Goal: Information Seeking & Learning: Find contact information

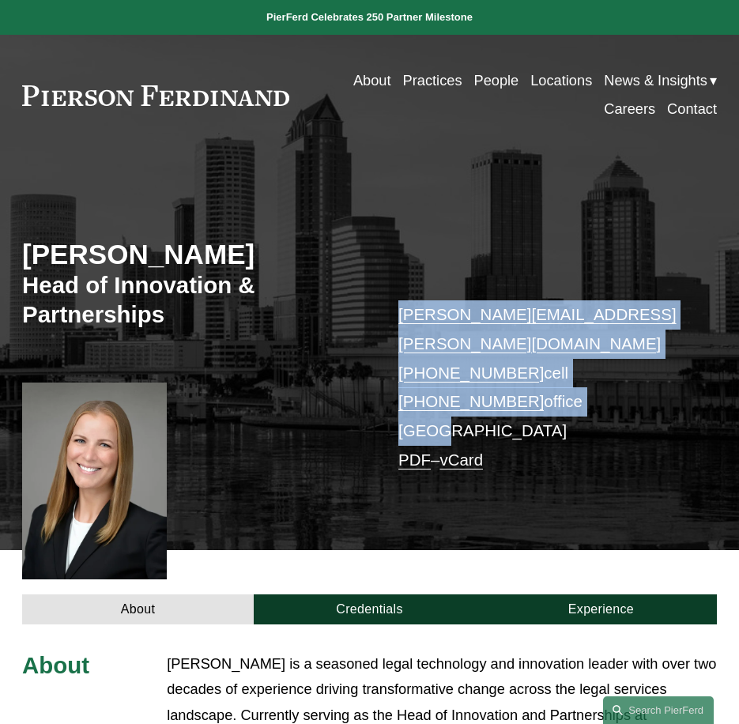
drag, startPoint x: 490, startPoint y: 402, endPoint x: 391, endPoint y: 320, distance: 128.5
click at [391, 320] on div "Christina Wojcik Head of Innovation & Partnerships christina.wojcik@pierferd.co…" at bounding box center [369, 364] width 739 height 372
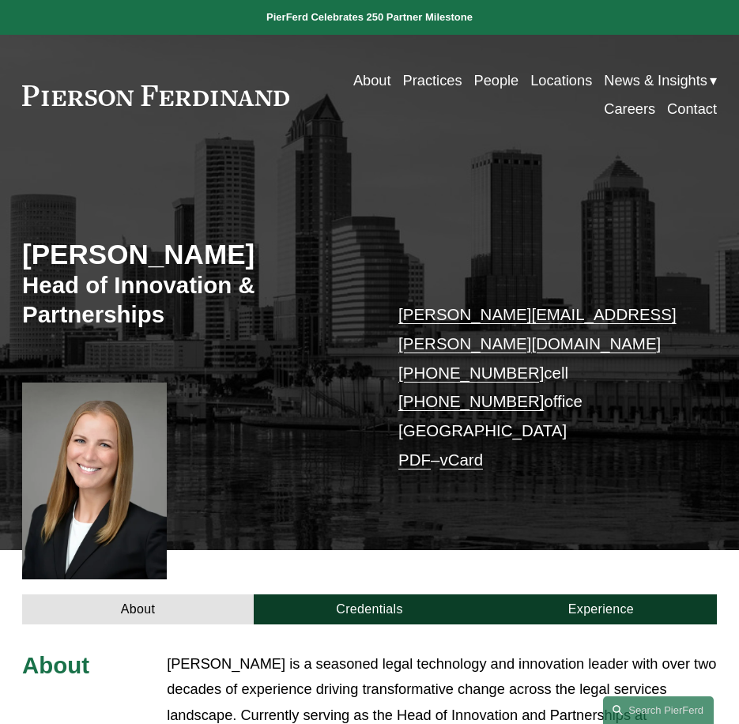
drag, startPoint x: 534, startPoint y: 423, endPoint x: 448, endPoint y: 414, distance: 85.8
click at [524, 423] on p "christina.wojcik@pierferd.com +1.202.230.7701 cell +1.202.769.1029 office Tampa…" at bounding box center [542, 387] width 289 height 175
click at [470, 451] on link "vCard" at bounding box center [461, 460] width 43 height 18
click at [639, 428] on p "christina.wojcik@pierferd.com +1.202.230.7701 cell +1.202.769.1029 office Tampa…" at bounding box center [542, 387] width 289 height 175
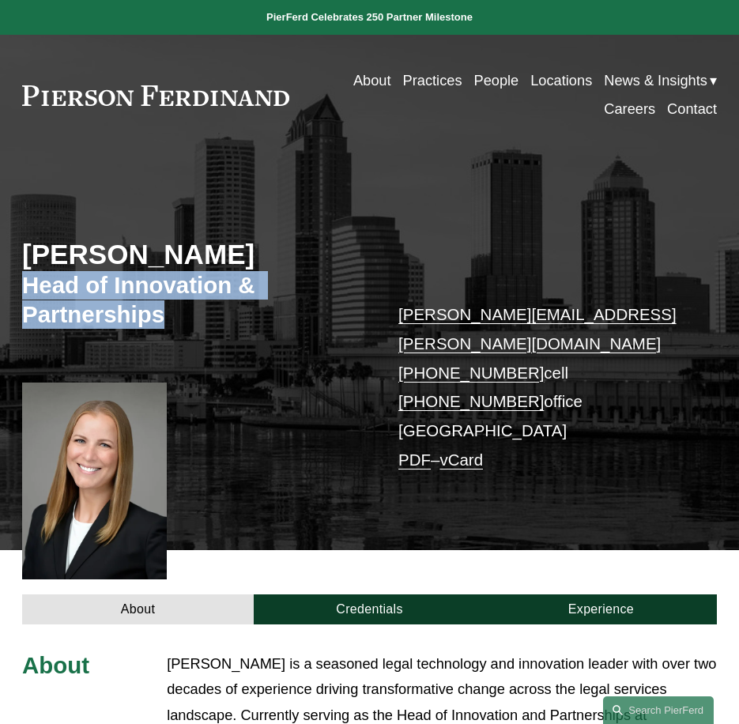
drag, startPoint x: 172, startPoint y: 316, endPoint x: 25, endPoint y: 283, distance: 150.7
click at [25, 283] on h3 "Head of Innovation & Partnerships" at bounding box center [195, 300] width 347 height 58
copy h3 "Head of Innovation & Partnerships"
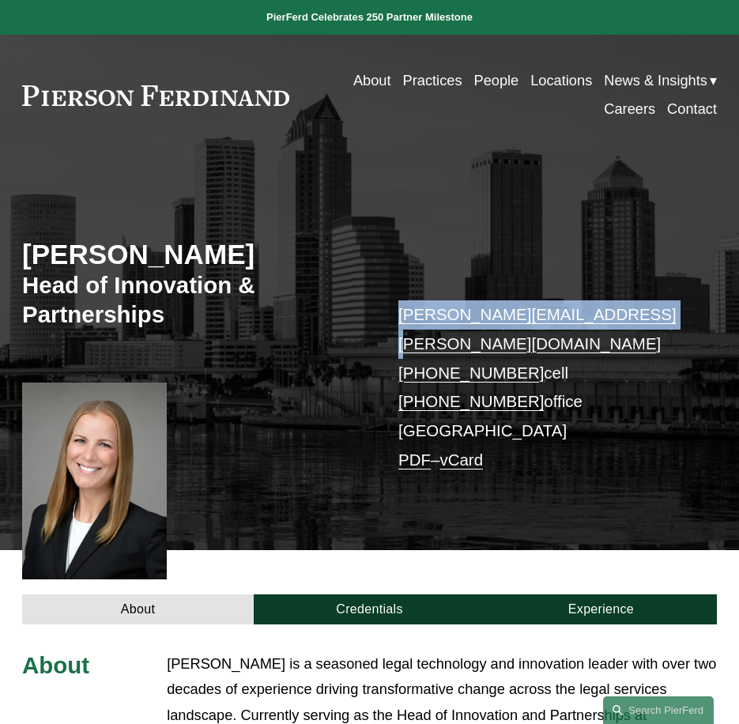
drag, startPoint x: 618, startPoint y: 320, endPoint x: 390, endPoint y: 320, distance: 228.5
click at [390, 320] on div "Christina Wojcik Head of Innovation & Partnerships christina.wojcik@pierferd.co…" at bounding box center [369, 364] width 739 height 372
copy link "christina.wojcik@pierferd.com"
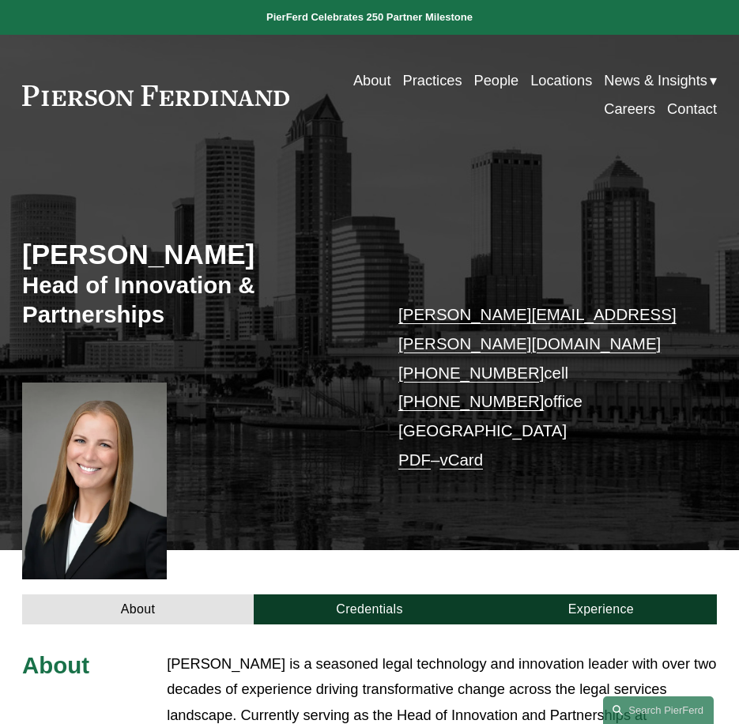
click at [316, 521] on div "Christina Wojcik Head of Innovation & Partnerships christina.wojcik@pierferd.co…" at bounding box center [369, 364] width 739 height 372
click at [502, 80] on link "People" at bounding box center [496, 80] width 45 height 28
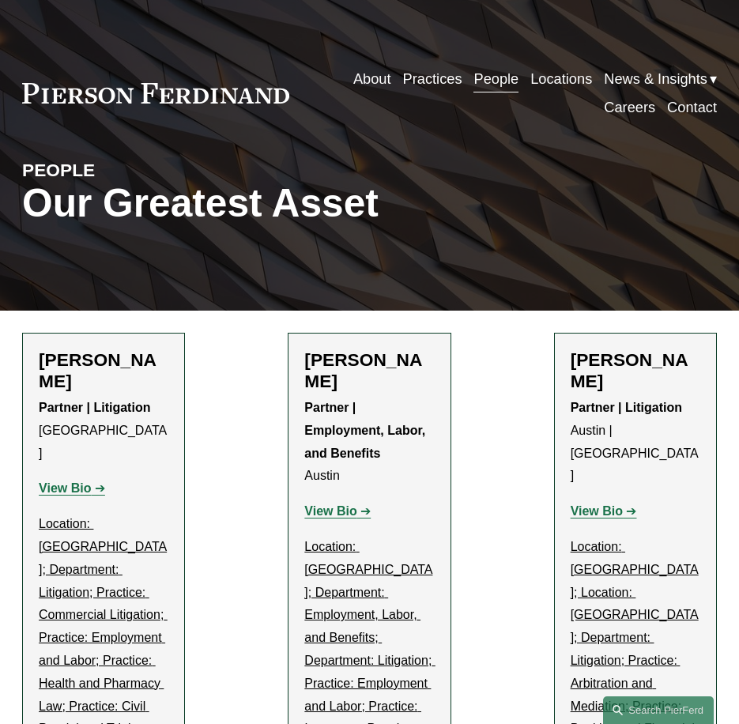
click at [221, 104] on div "About Practices People Locations News & Insights News" at bounding box center [369, 94] width 695 height 58
click at [225, 101] on link at bounding box center [155, 93] width 267 height 21
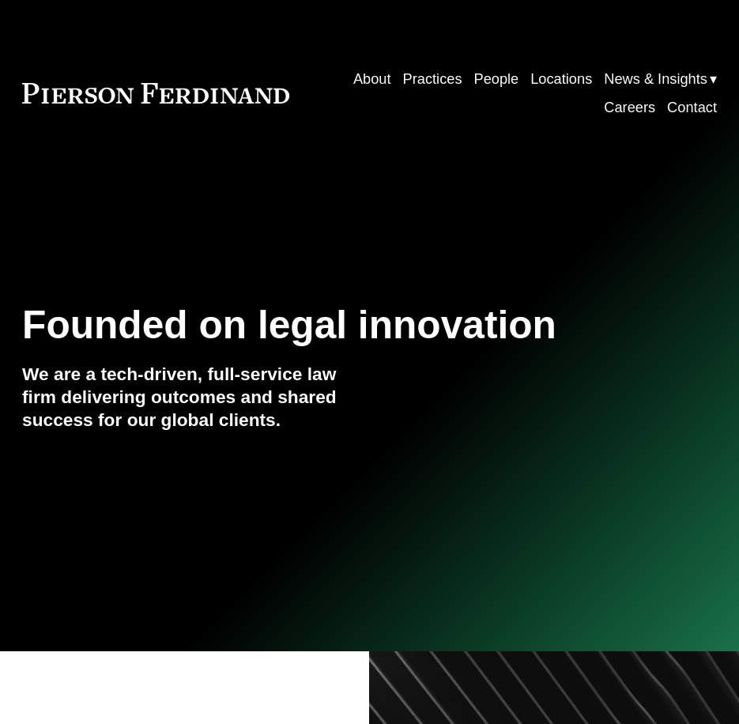
click at [482, 78] on link "People" at bounding box center [496, 79] width 45 height 28
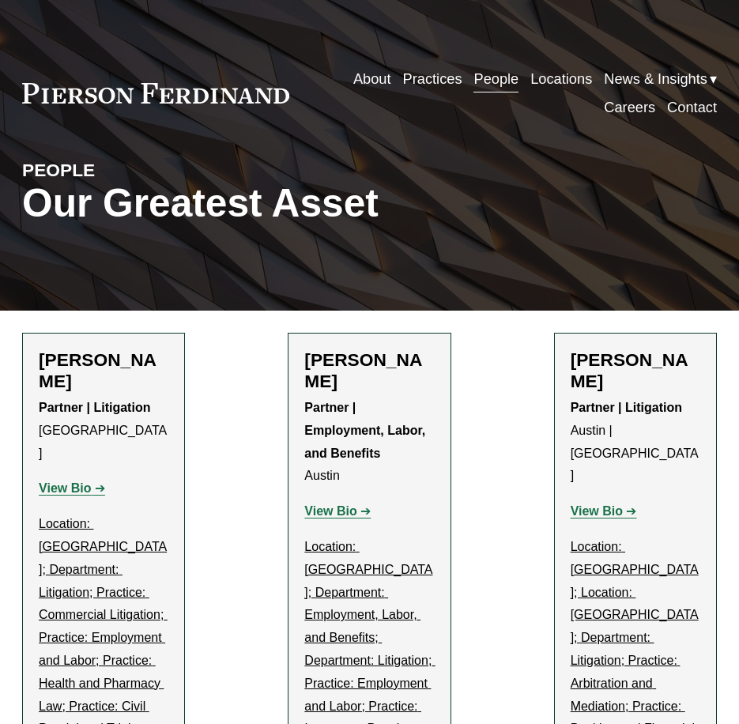
drag, startPoint x: 461, startPoint y: 92, endPoint x: 625, endPoint y: -75, distance: 234.2
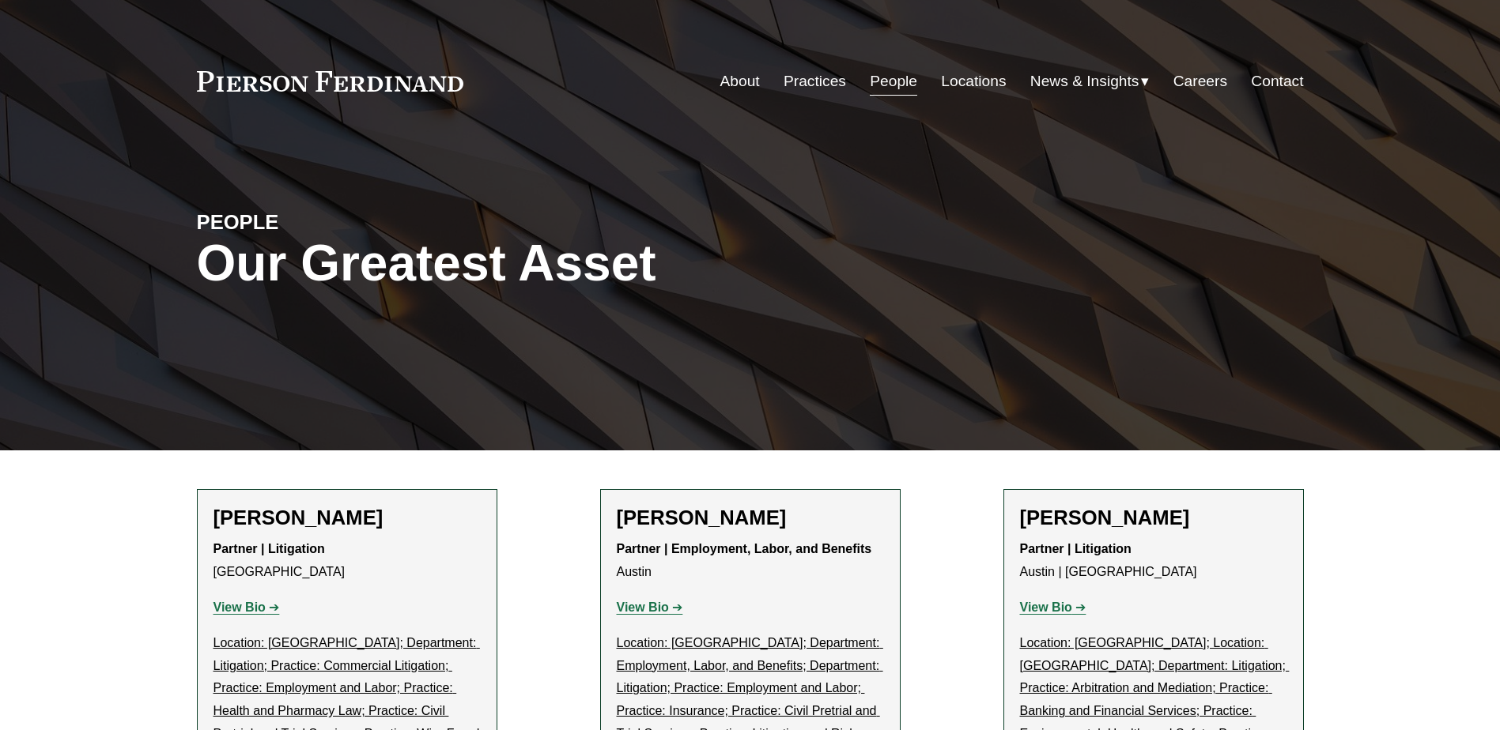
click at [738, 80] on nav "About Practices People Locations News & Insights News Insights Blogs Careers Co…" at bounding box center [1011, 81] width 583 height 30
click at [738, 79] on link "People" at bounding box center [893, 81] width 47 height 30
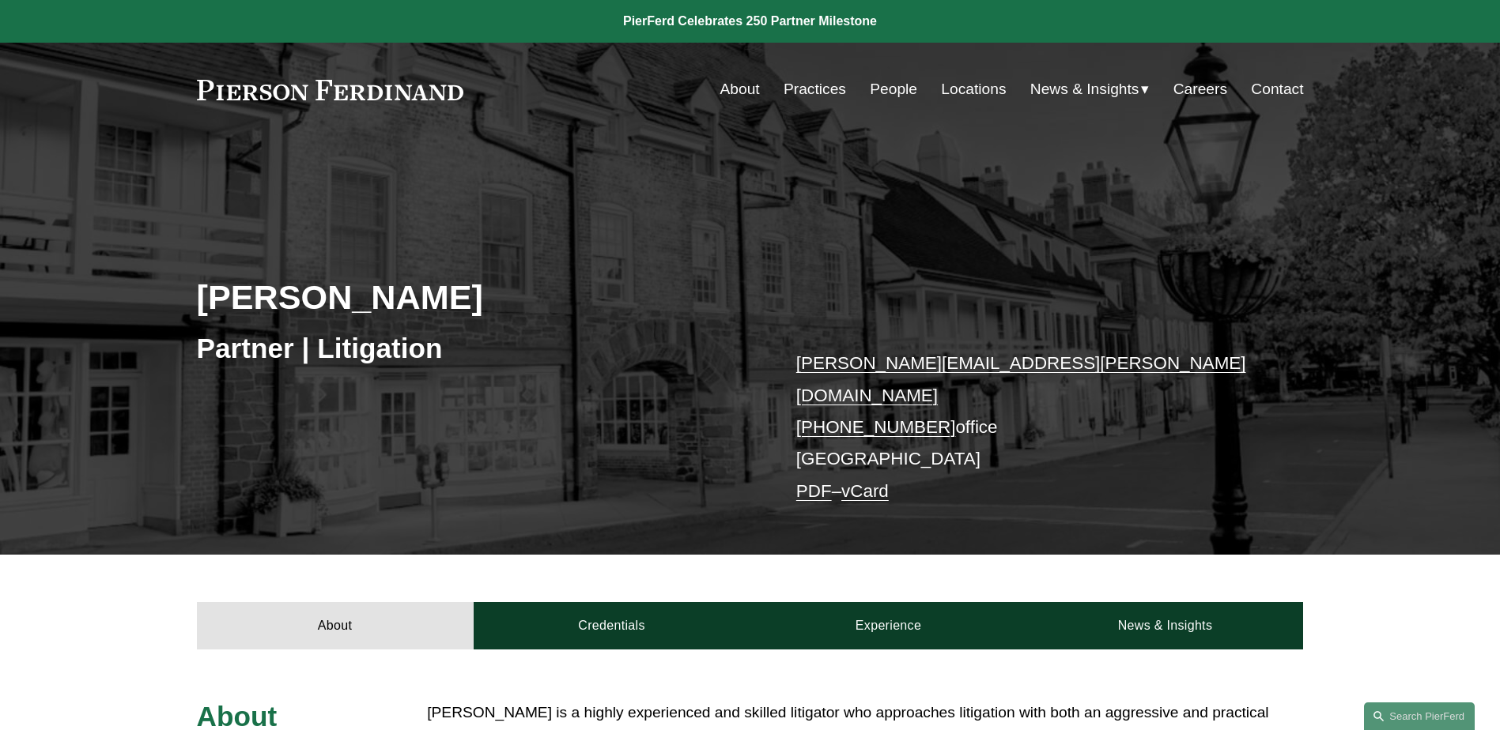
click at [874, 81] on link "People" at bounding box center [893, 89] width 47 height 30
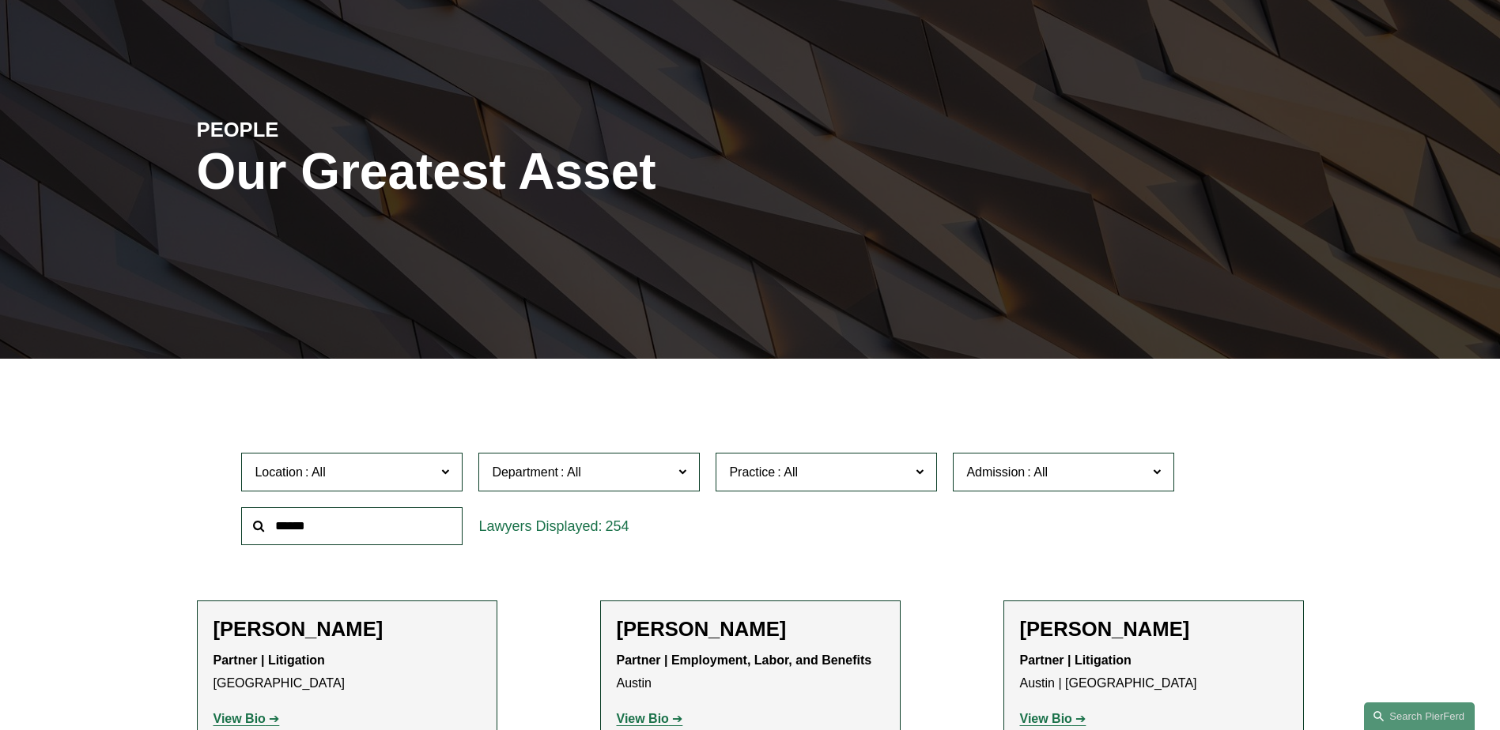
scroll to position [245, 0]
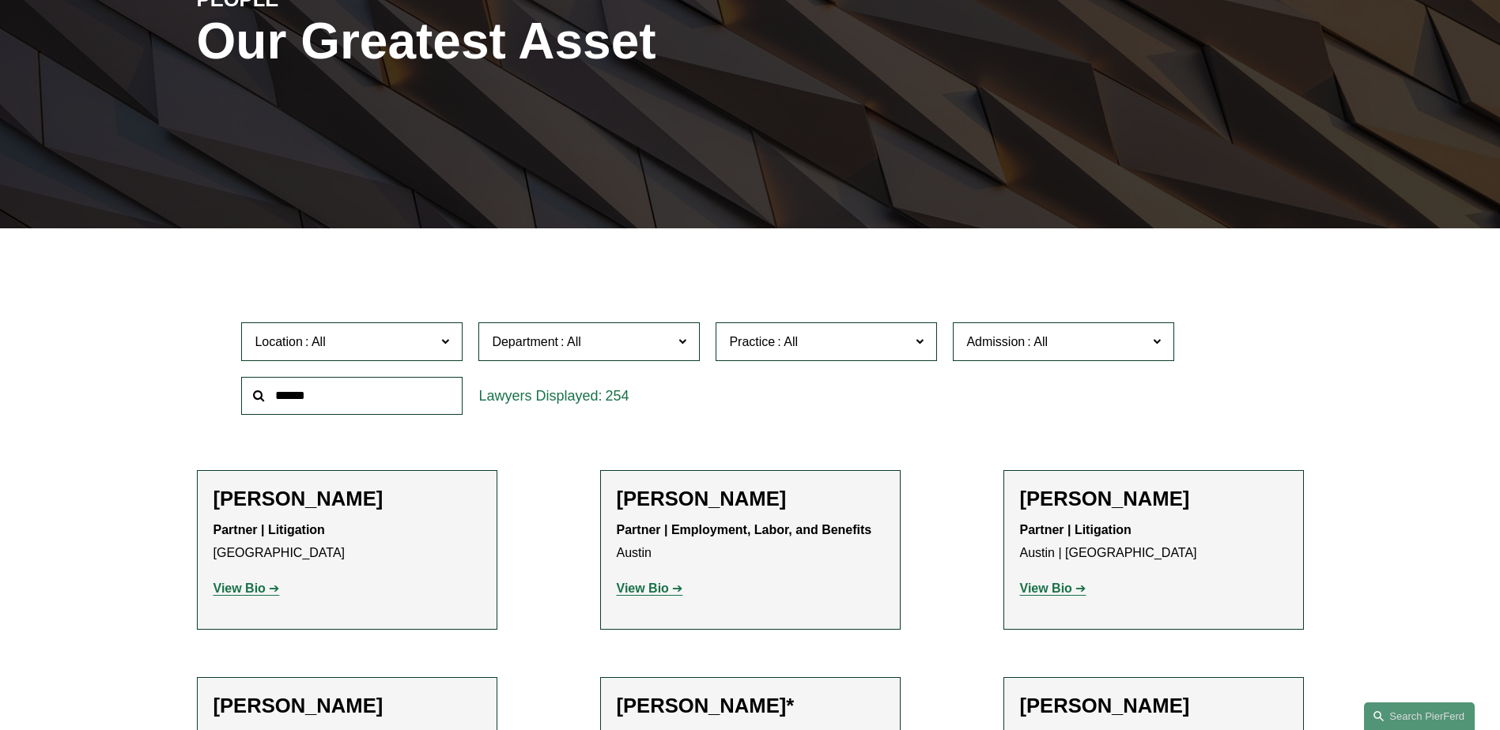
click at [391, 397] on input "text" at bounding box center [351, 396] width 221 height 39
type input "*******"
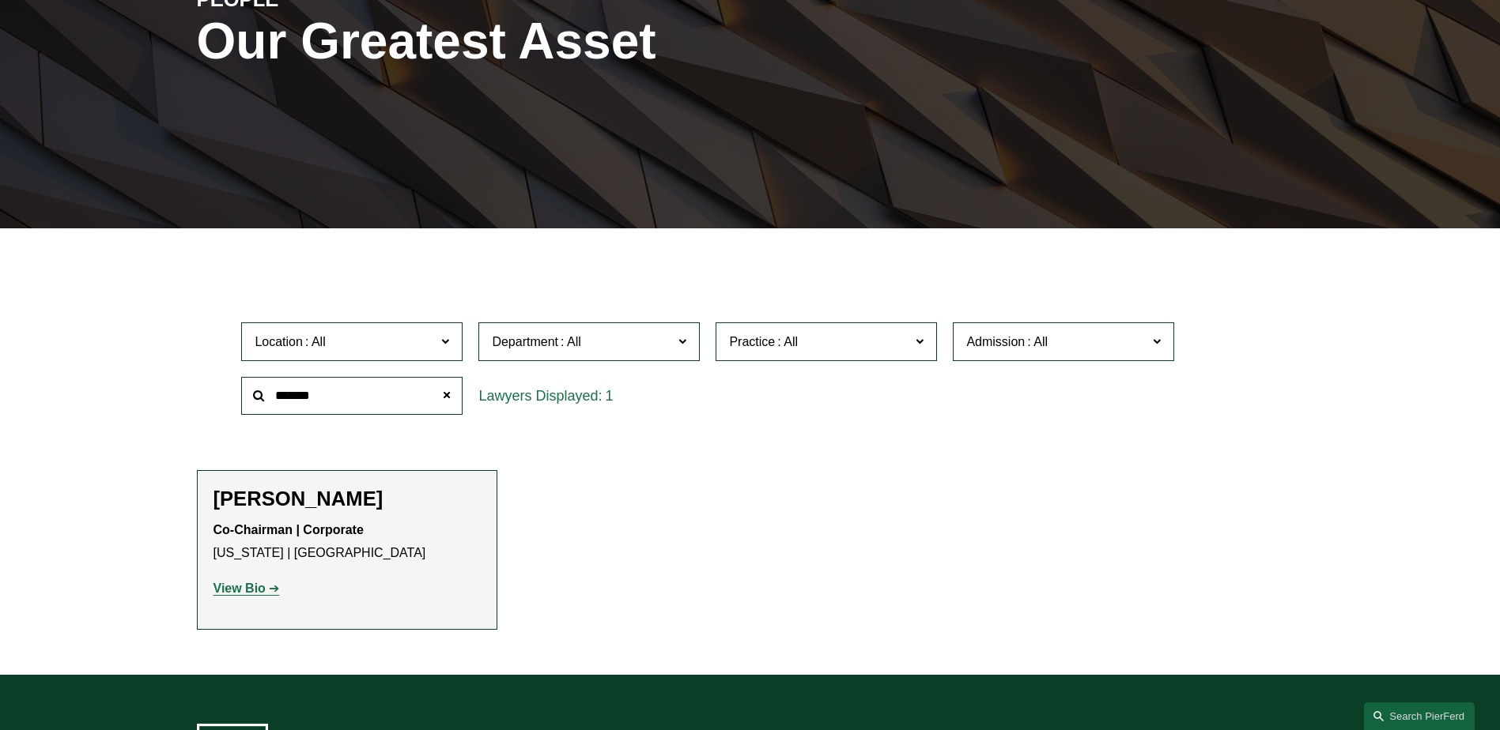
click at [265, 583] on strong "View Bio" at bounding box center [239, 588] width 52 height 13
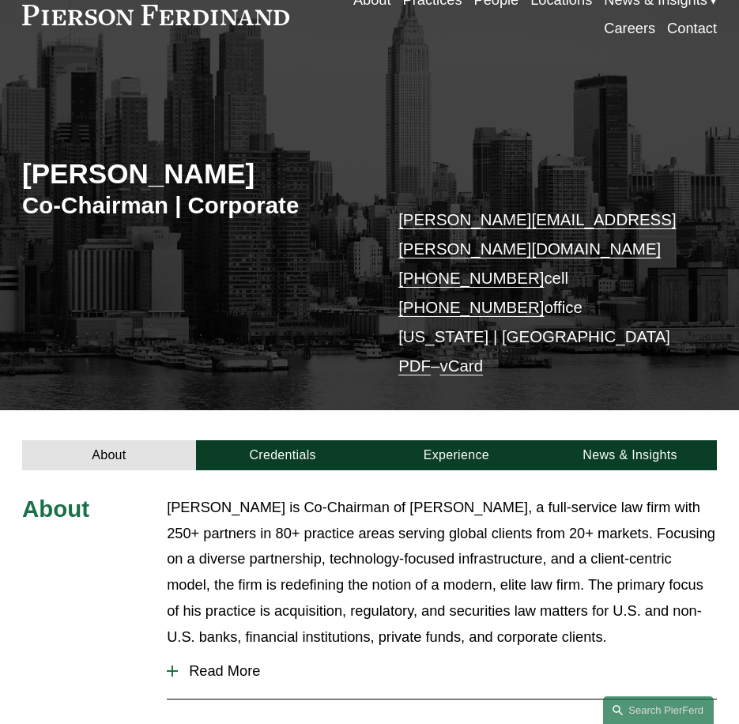
scroll to position [79, 0]
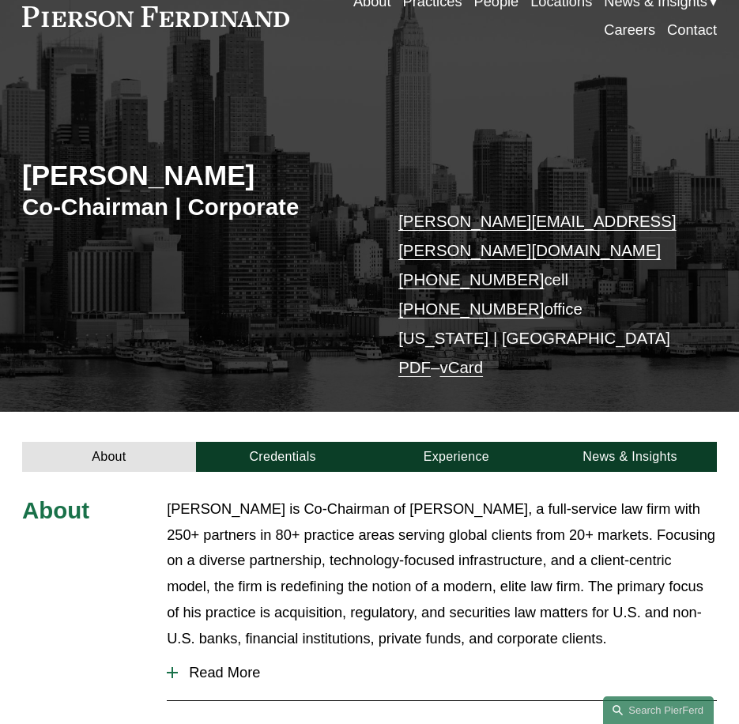
drag, startPoint x: 223, startPoint y: 250, endPoint x: 236, endPoint y: 239, distance: 17.4
click at [236, 239] on div "Michael Pierson Co-Chairman | Corporate michael.pierson@pierferd.com +1.202.445…" at bounding box center [369, 255] width 739 height 313
drag, startPoint x: 236, startPoint y: 239, endPoint x: 302, endPoint y: 294, distance: 85.8
click at [302, 300] on div "Michael Pierson Co-Chairman | Corporate michael.pierson@pierferd.com +1.202.445…" at bounding box center [369, 255] width 739 height 313
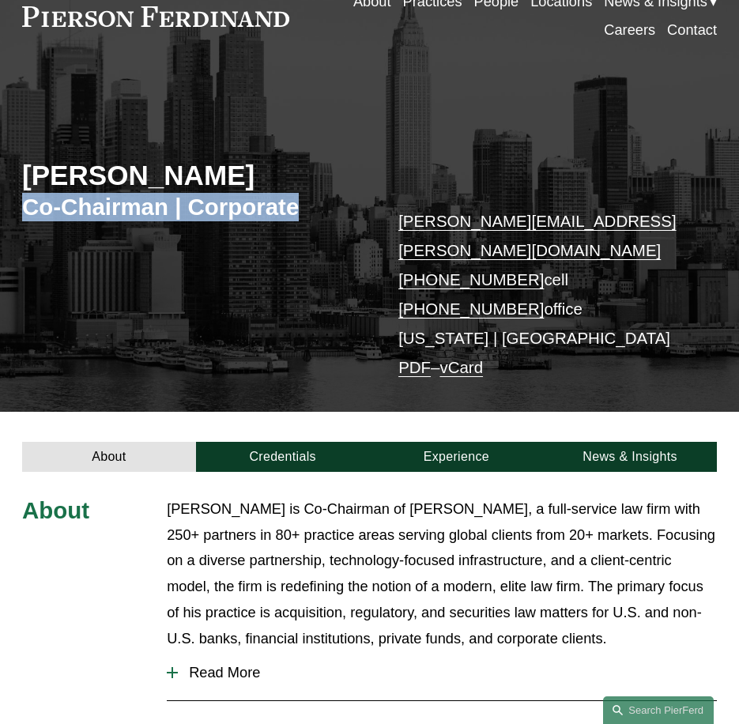
drag, startPoint x: 311, startPoint y: 209, endPoint x: 13, endPoint y: 217, distance: 298.1
click at [13, 217] on div "Michael Pierson Co-Chairman | Corporate michael.pierson@pierferd.com +1.202.445…" at bounding box center [369, 255] width 739 height 313
copy h3 "Co-Chairman | Corporate"
click at [372, 245] on div "Michael Pierson Co-Chairman | Corporate michael.pierson@pierferd.com +1.202.445…" at bounding box center [369, 255] width 739 height 313
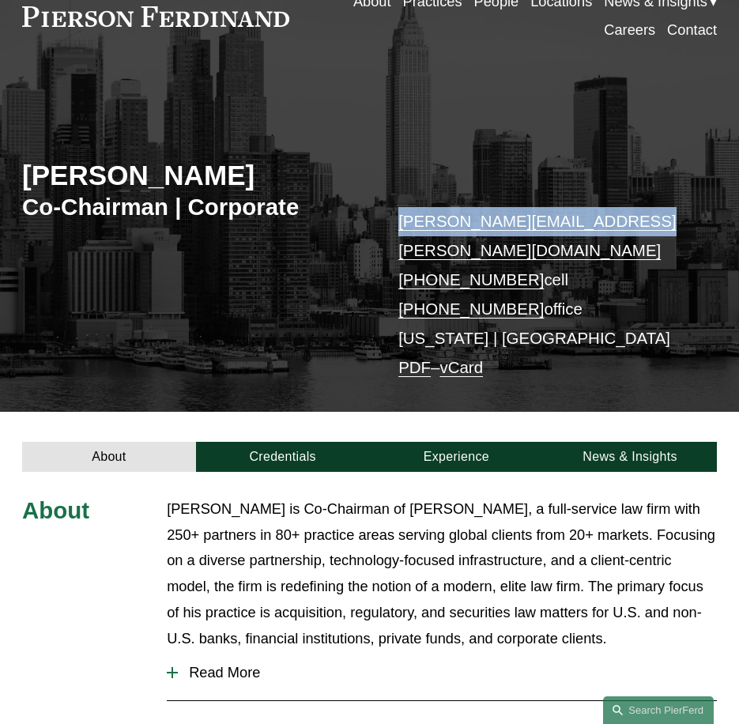
drag, startPoint x: 393, startPoint y: 221, endPoint x: 619, endPoint y: 214, distance: 226.2
click at [619, 214] on div "Michael Pierson Co-Chairman | Corporate michael.pierson@pierferd.com +1.202.445…" at bounding box center [369, 255] width 739 height 313
copy link "michael.pierson@pierferd.com"
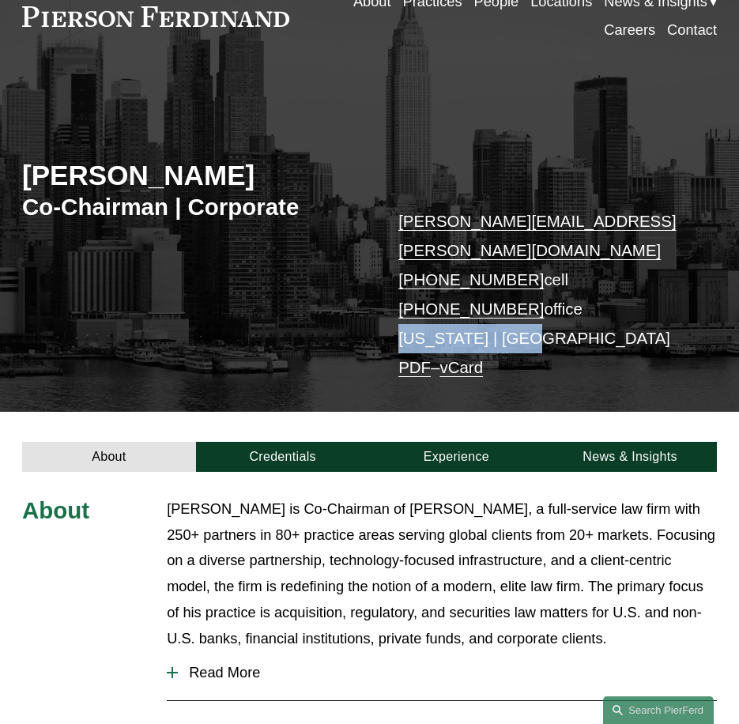
drag, startPoint x: 538, startPoint y: 314, endPoint x: 399, endPoint y: 313, distance: 138.3
click at [399, 313] on p "michael.pierson@pierferd.com +1.202.445.3779 cell +1.332.236.8074 office New Yo…" at bounding box center [542, 294] width 289 height 175
copy p "[US_STATE] | [GEOGRAPHIC_DATA]"
click at [261, 298] on div "Michael Pierson Co-Chairman | Corporate michael.pierson@pierferd.com +1.202.445…" at bounding box center [369, 255] width 739 height 313
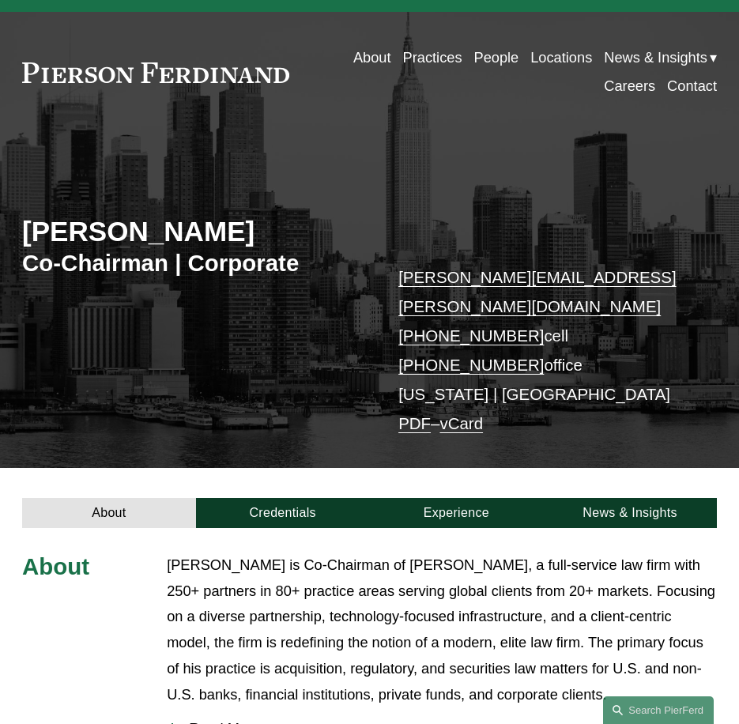
scroll to position [0, 0]
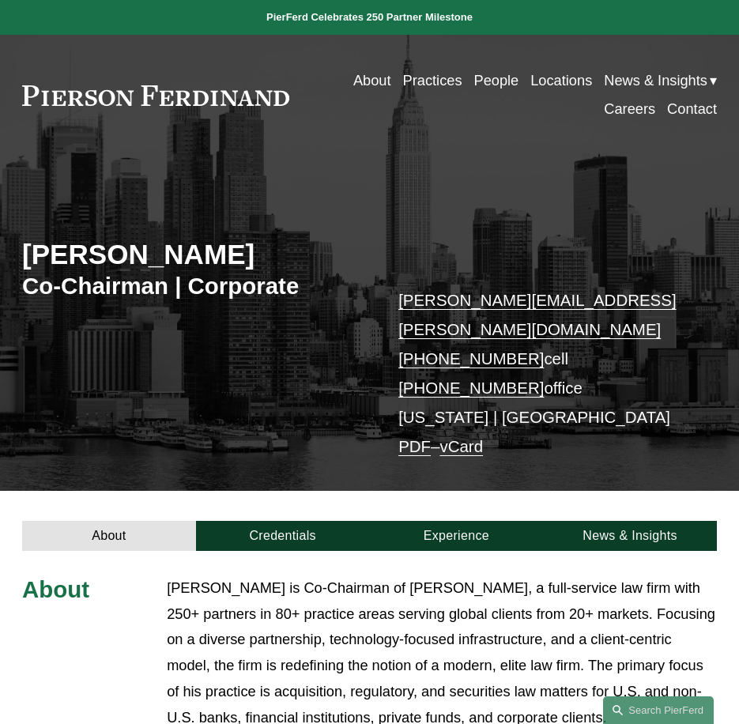
click at [485, 83] on link "People" at bounding box center [496, 80] width 45 height 28
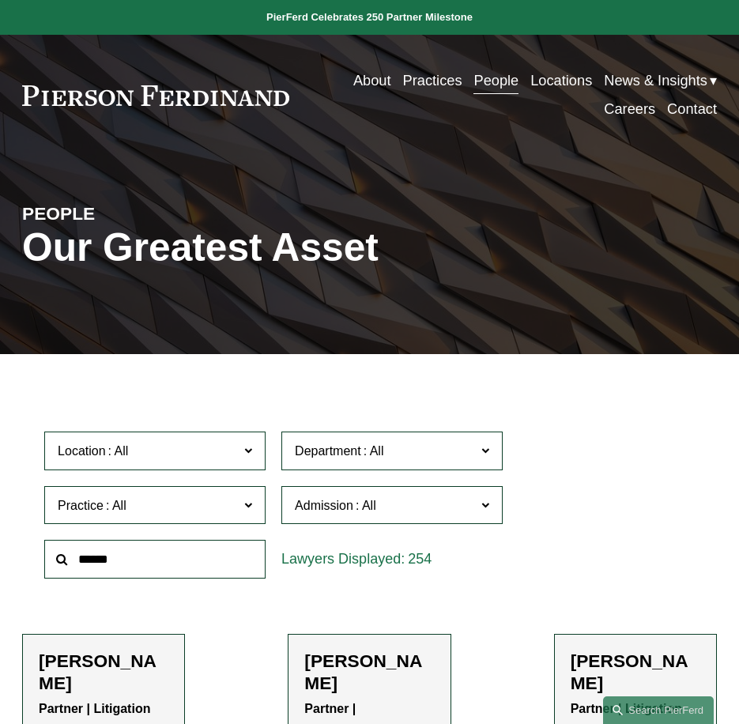
click at [184, 557] on input "text" at bounding box center [154, 559] width 221 height 39
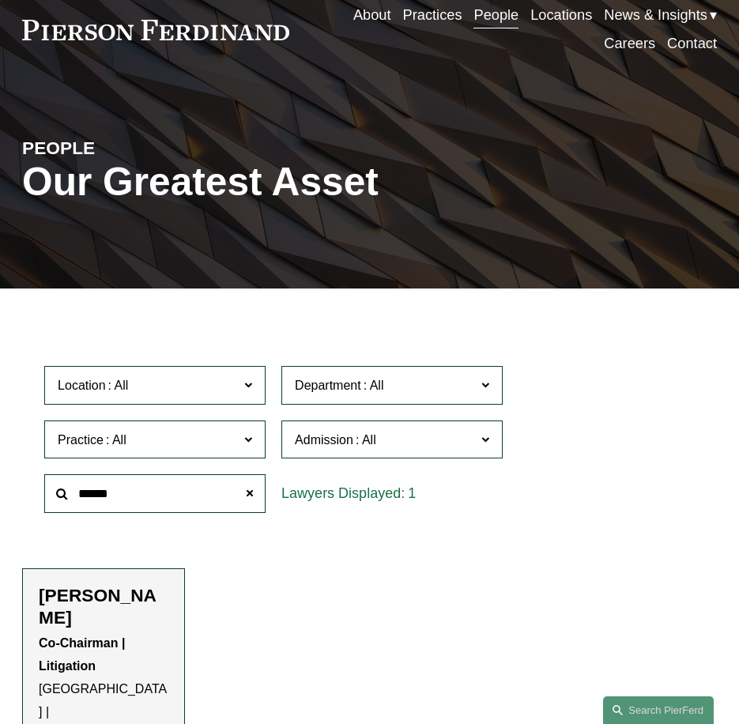
scroll to position [237, 0]
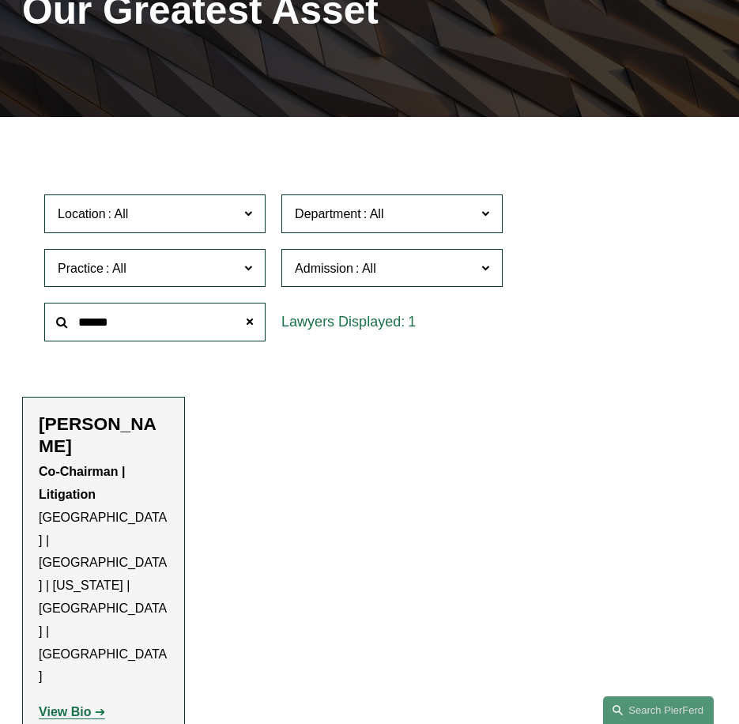
type input "******"
click at [85, 705] on strong "View Bio" at bounding box center [65, 711] width 52 height 13
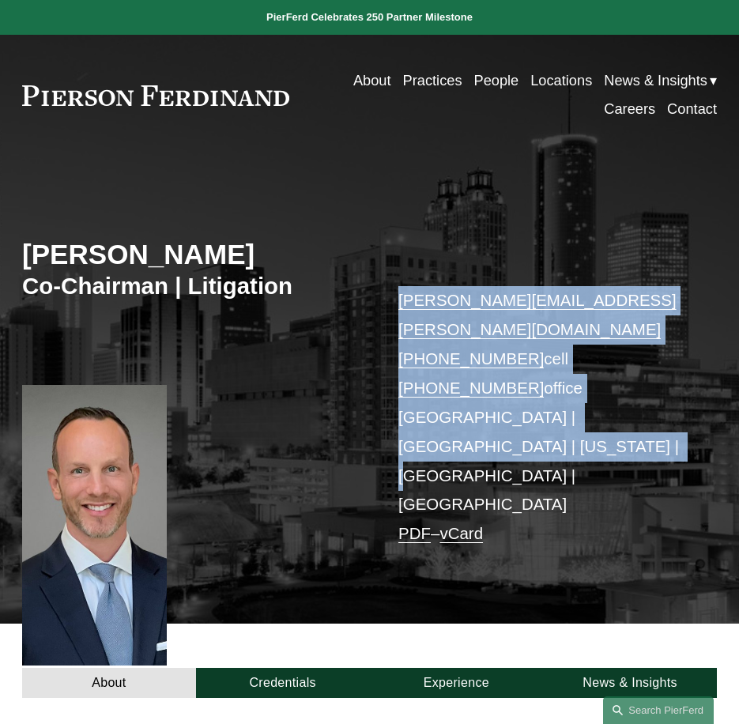
drag, startPoint x: 582, startPoint y: 427, endPoint x: 353, endPoint y: 310, distance: 256.7
click at [353, 310] on div "Joel M. Ferdinand Co-Chairman | Litigation joel.ferdinand@pierferd.com +1.404.6…" at bounding box center [369, 400] width 739 height 445
copy div "joel.ferdinand@pierferd.com +1.404.640.6952 cell +1.770.759.2254 office Atlanta…"
click at [476, 82] on link "People" at bounding box center [496, 80] width 45 height 28
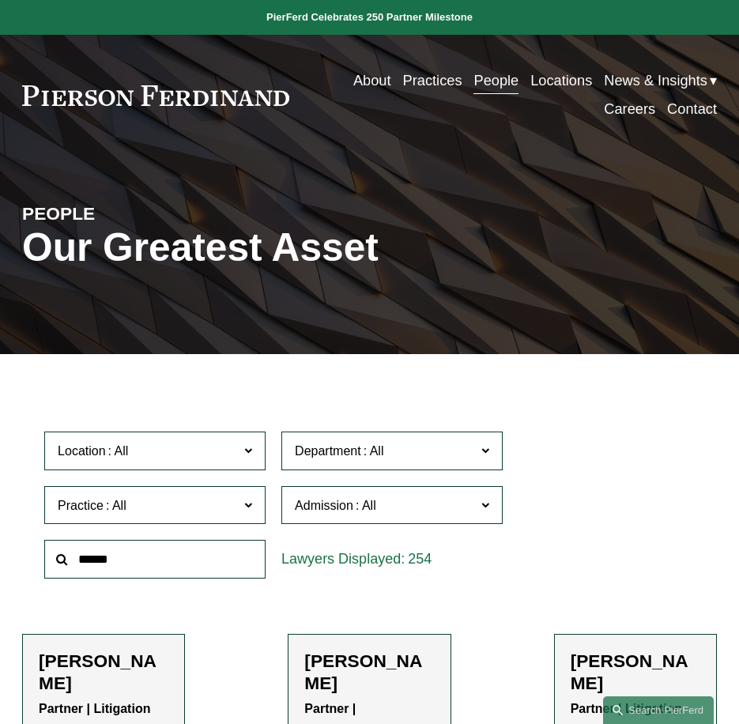
click at [183, 572] on input "text" at bounding box center [154, 559] width 221 height 39
type input "****"
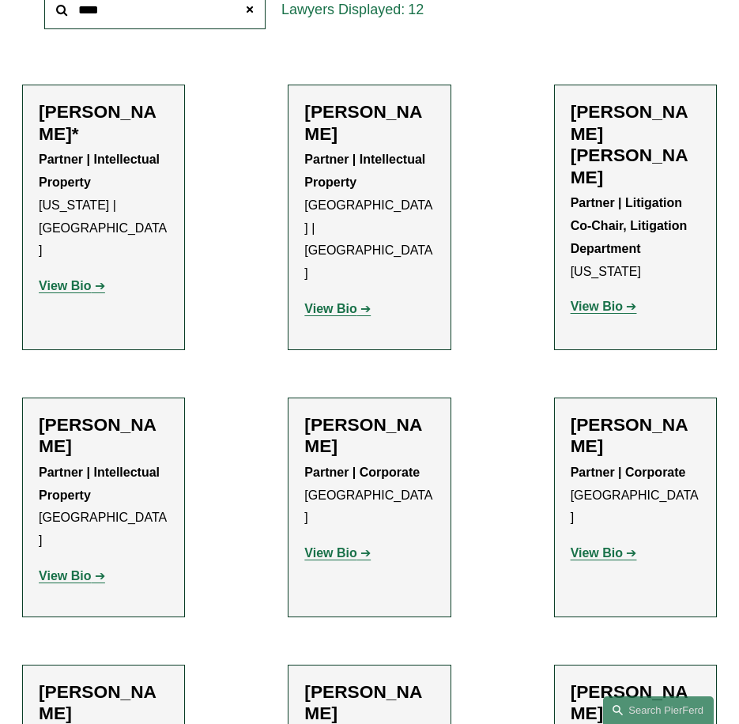
scroll to position [553, 0]
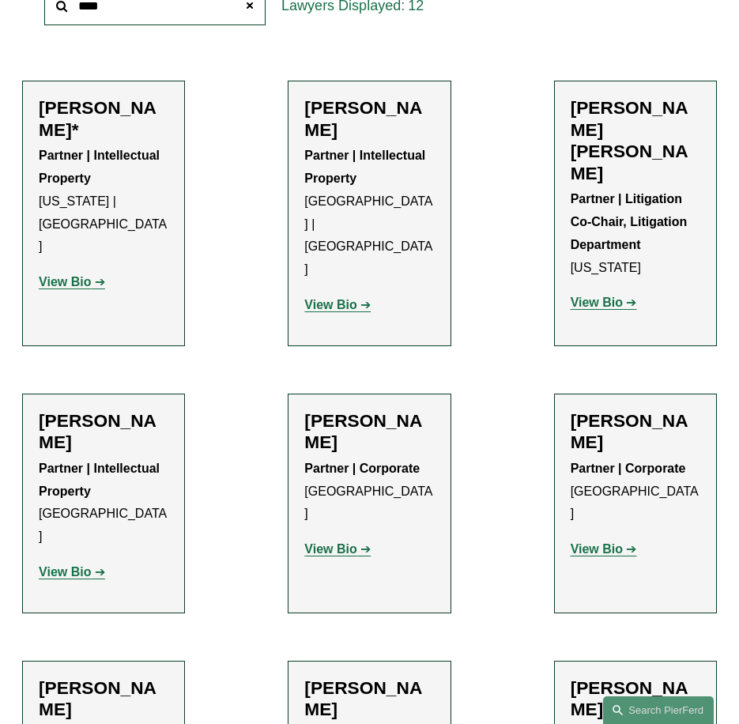
click at [606, 251] on div "Partner | Litigation Co-Chair, Litigation Department [US_STATE] View Bio Locati…" at bounding box center [636, 251] width 130 height 126
click at [607, 296] on strong "View Bio" at bounding box center [597, 302] width 52 height 13
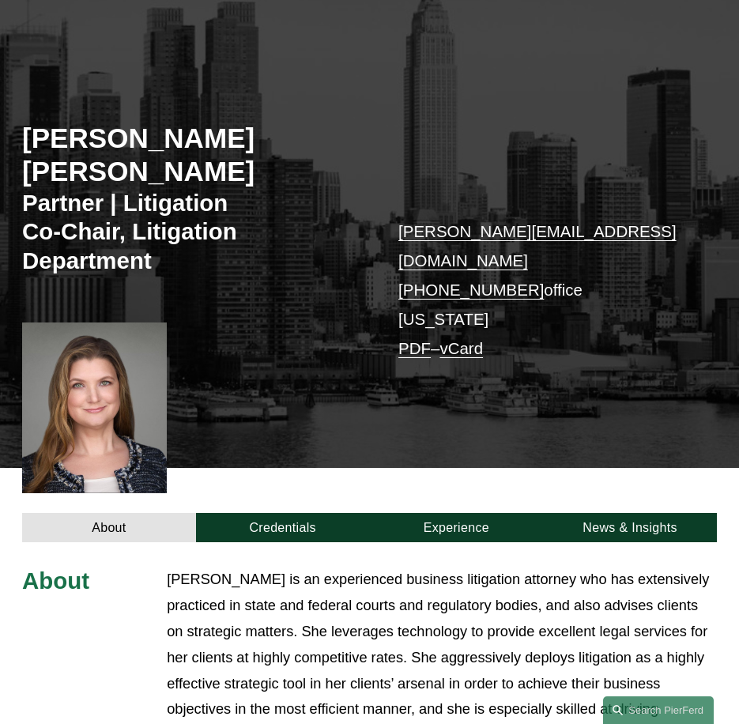
scroll to position [79, 0]
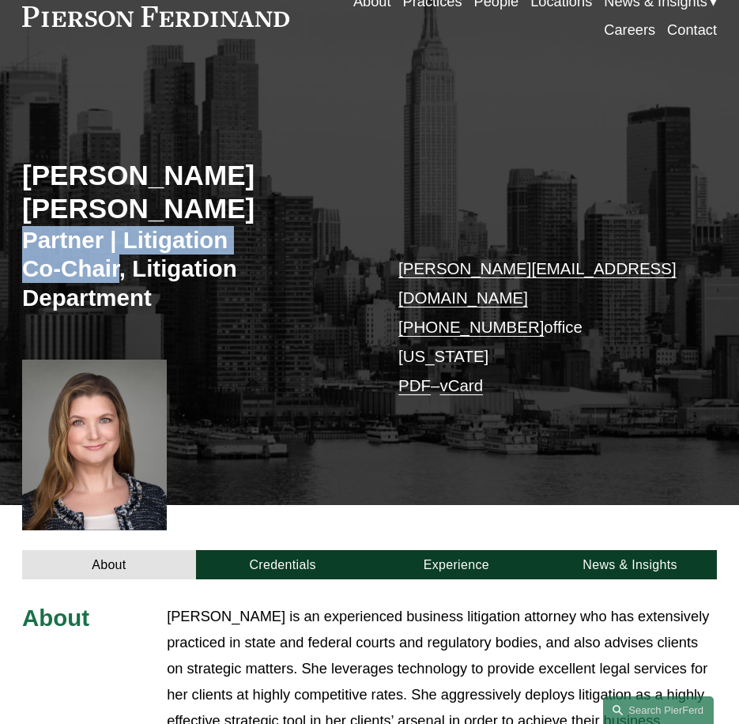
drag, startPoint x: 26, startPoint y: 210, endPoint x: 119, endPoint y: 234, distance: 96.2
click at [119, 234] on h3 "Partner | Litigation Co-Chair, Litigation Department" at bounding box center [195, 269] width 347 height 86
copy h3 "Partner | Litigation Co-Chair"
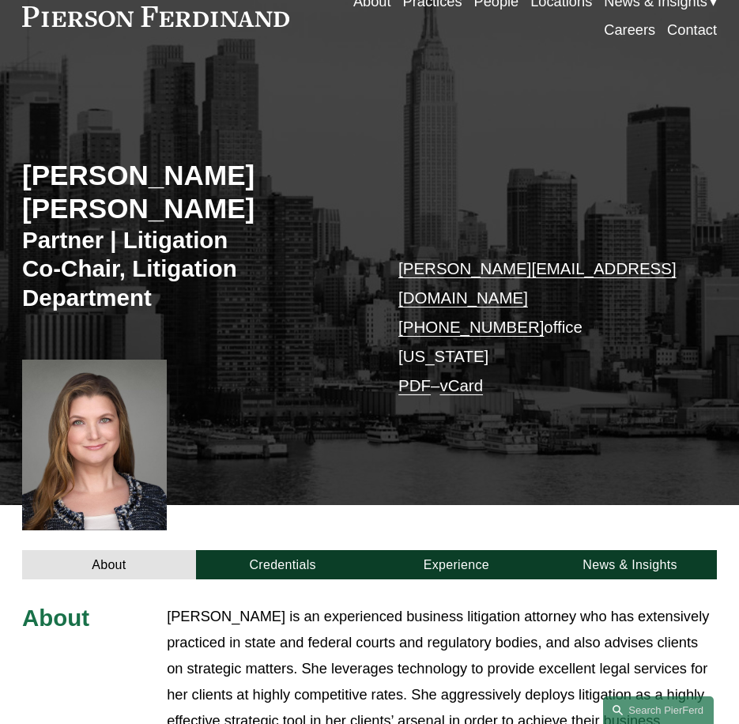
click at [558, 349] on div "Christina H. Bost Seaton Partner | Litigation Co-Chair, Litigation Department c…" at bounding box center [369, 302] width 739 height 406
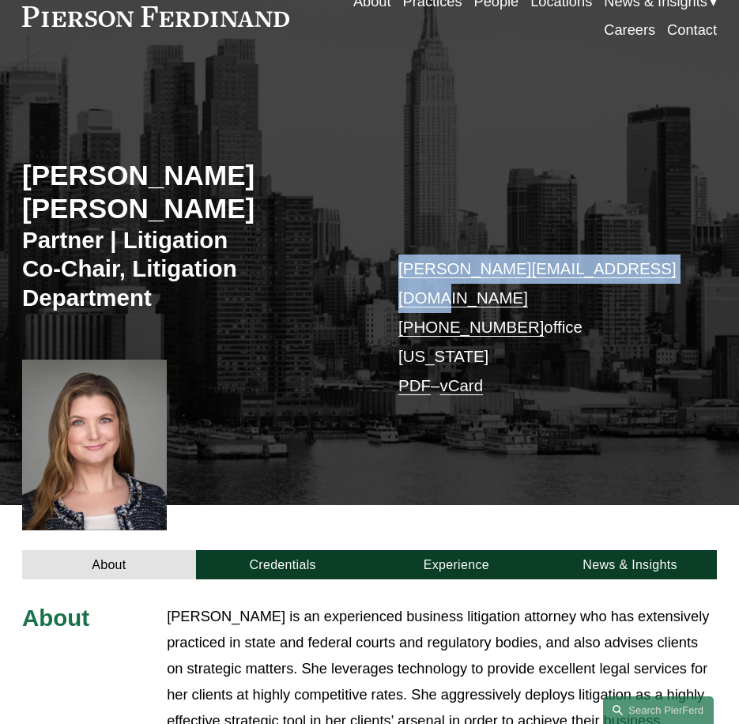
drag, startPoint x: 668, startPoint y: 236, endPoint x: 401, endPoint y: 243, distance: 267.3
click at [401, 255] on p "christina.bostseaton@pierferd.com +1.917.765.8201 office New York PDF – vCard" at bounding box center [542, 327] width 289 height 145
copy link "christina.bostseaton@pierferd.com"
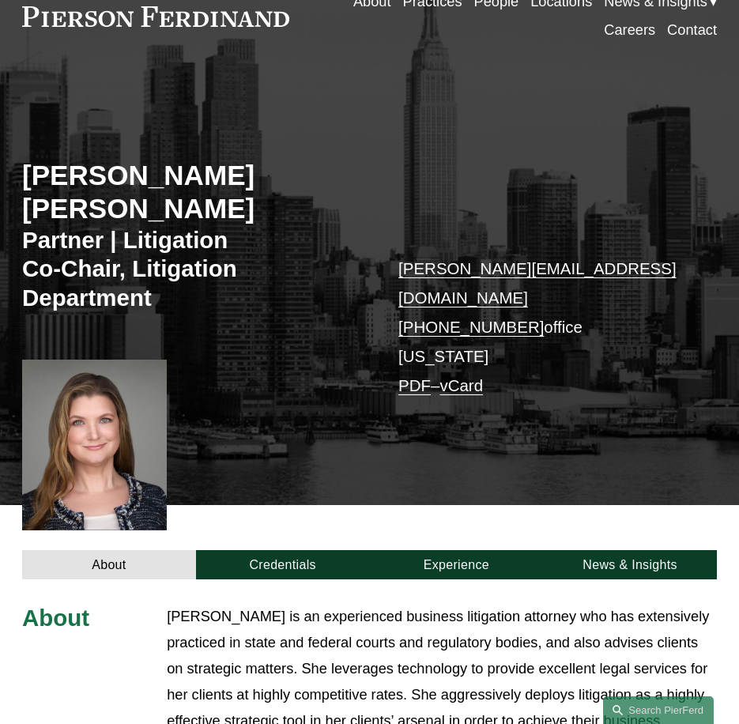
click at [497, 505] on div "About Credentials Experience News & Insights" at bounding box center [369, 542] width 739 height 74
click at [485, 7] on link "People" at bounding box center [496, 1] width 45 height 28
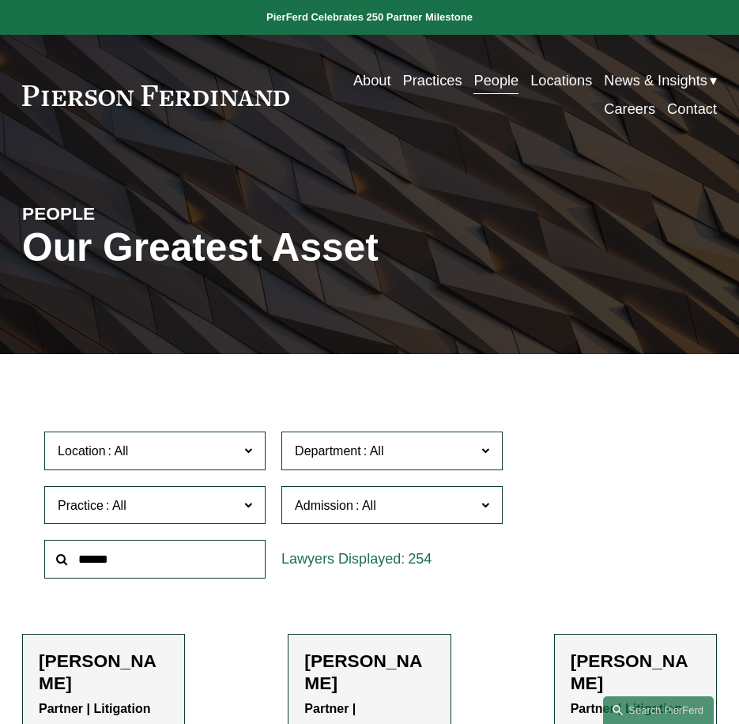
click at [197, 563] on input "text" at bounding box center [154, 559] width 221 height 39
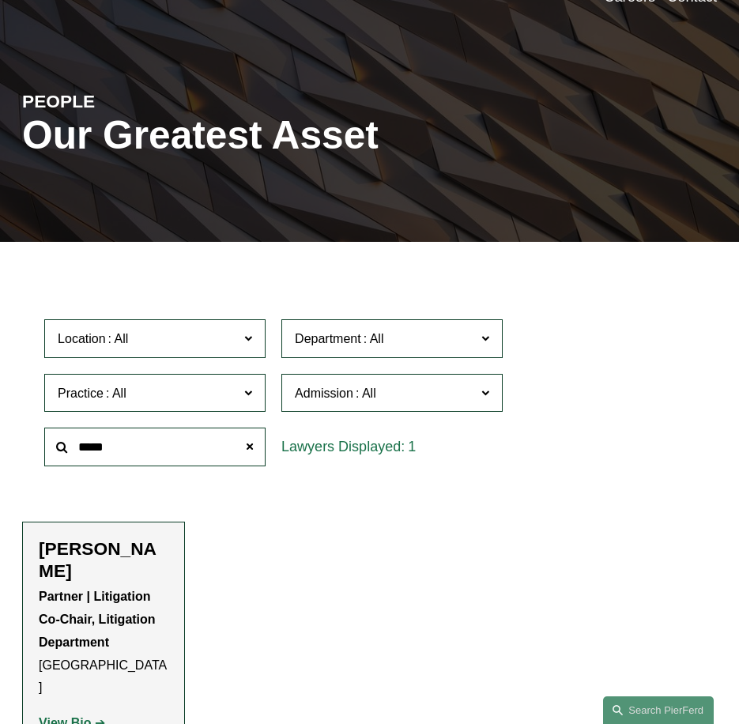
scroll to position [237, 0]
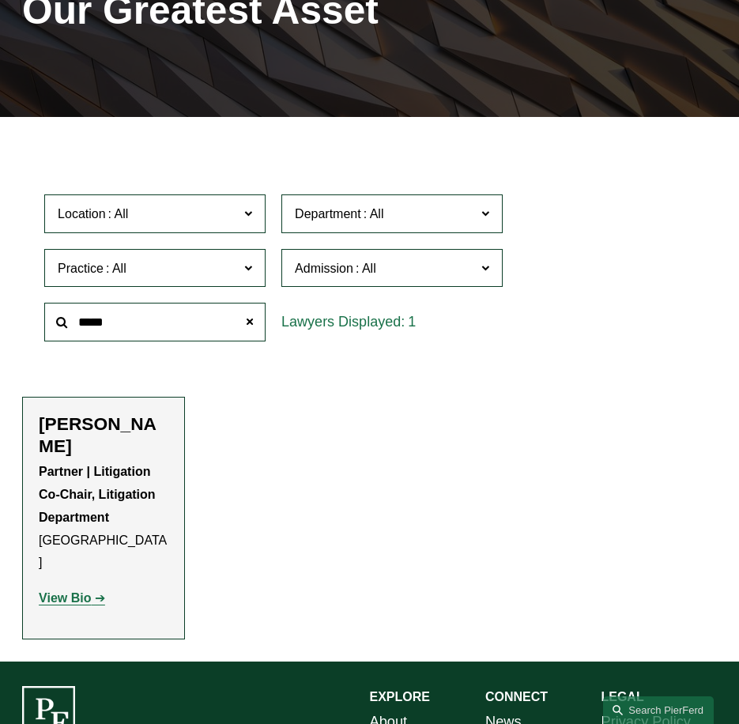
type input "*****"
click at [85, 591] on strong "View Bio" at bounding box center [65, 597] width 52 height 13
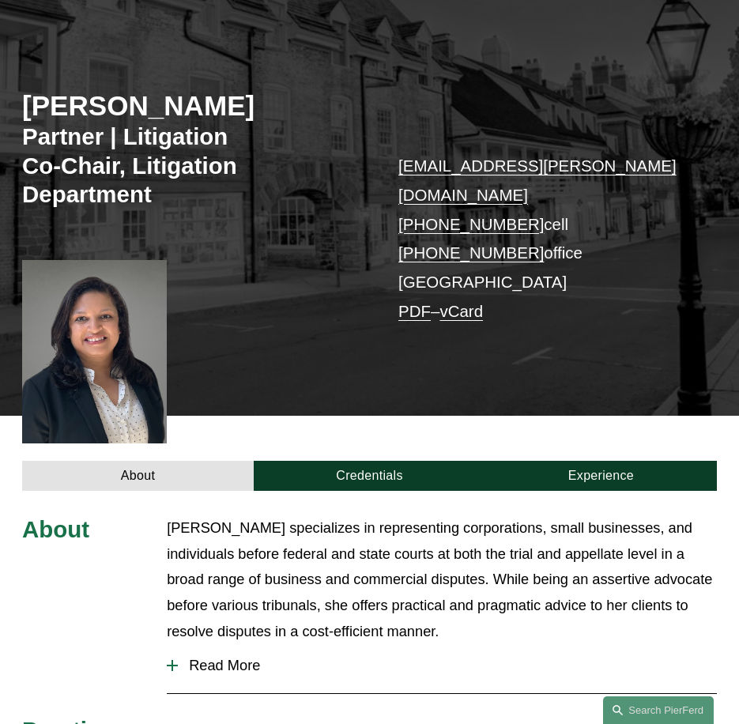
scroll to position [158, 0]
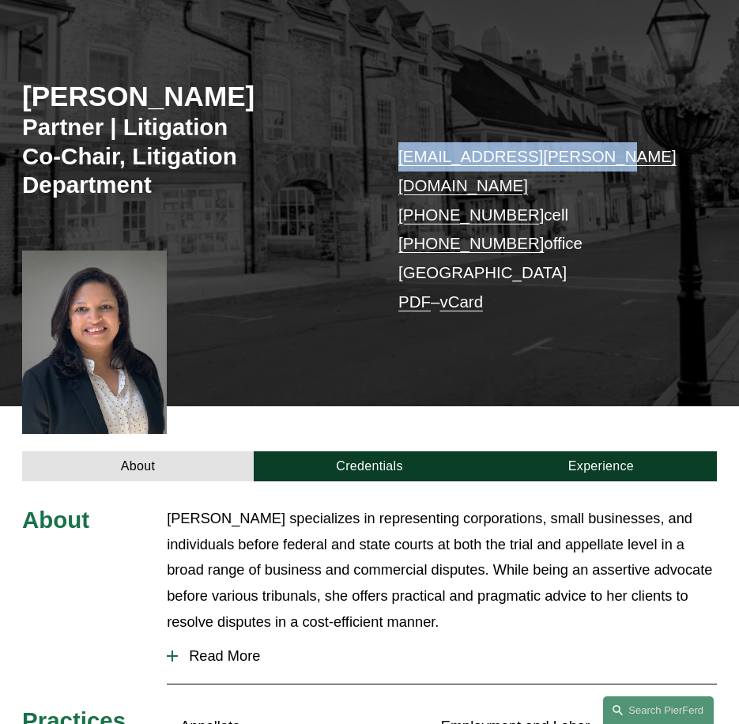
drag, startPoint x: 589, startPoint y: 160, endPoint x: 391, endPoint y: 160, distance: 197.6
click at [391, 160] on div "Mukti N. Patel Partner | Litigation Co-Chair, Litigation Department mukti.patel…" at bounding box center [369, 213] width 739 height 387
copy link "mukti.patel@pierferd.com"
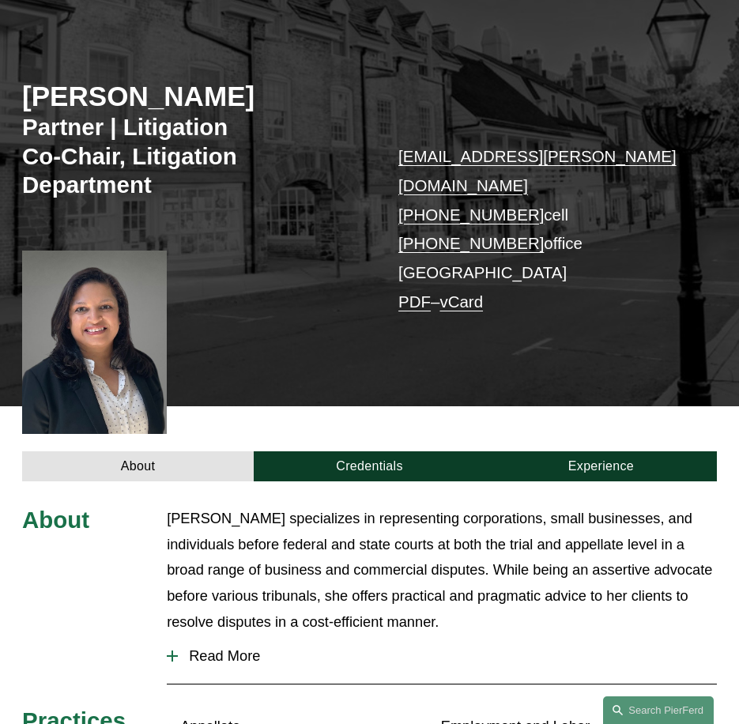
click at [467, 406] on div "About Credentials Experience" at bounding box center [369, 443] width 739 height 74
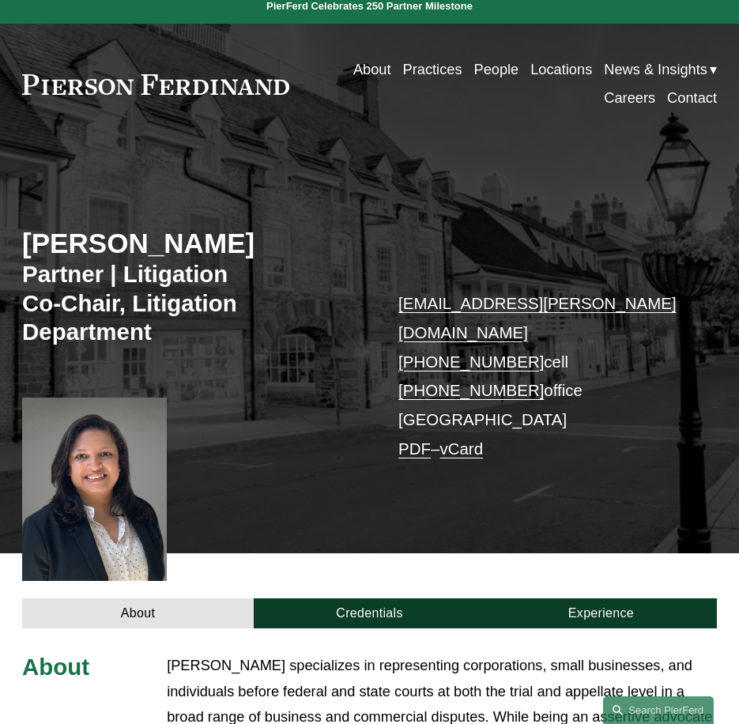
scroll to position [0, 0]
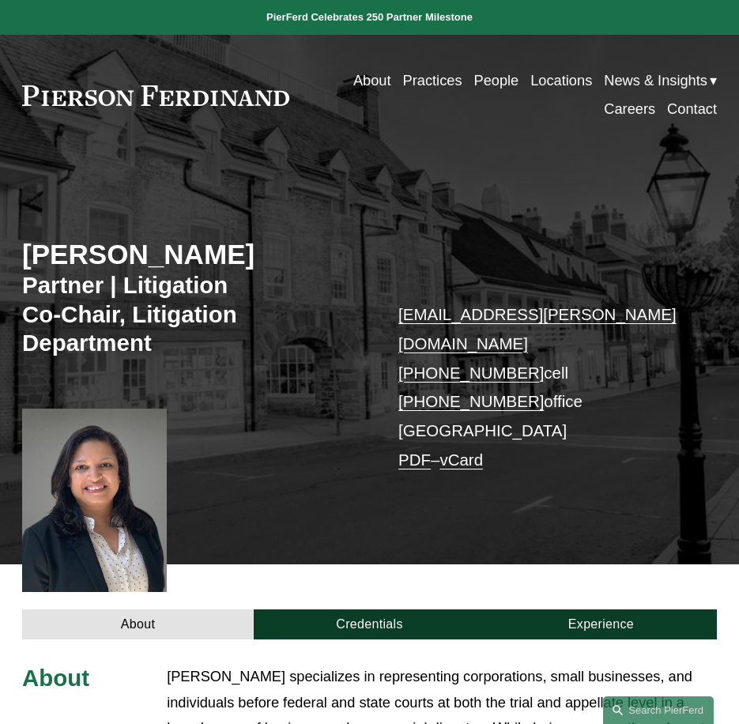
click at [475, 84] on link "People" at bounding box center [496, 80] width 45 height 28
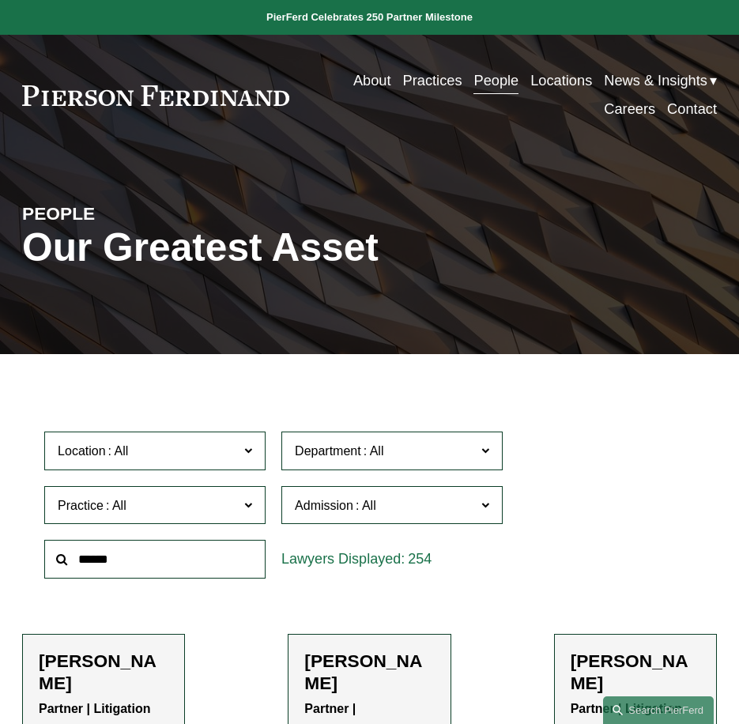
click at [142, 567] on input "text" at bounding box center [154, 559] width 221 height 39
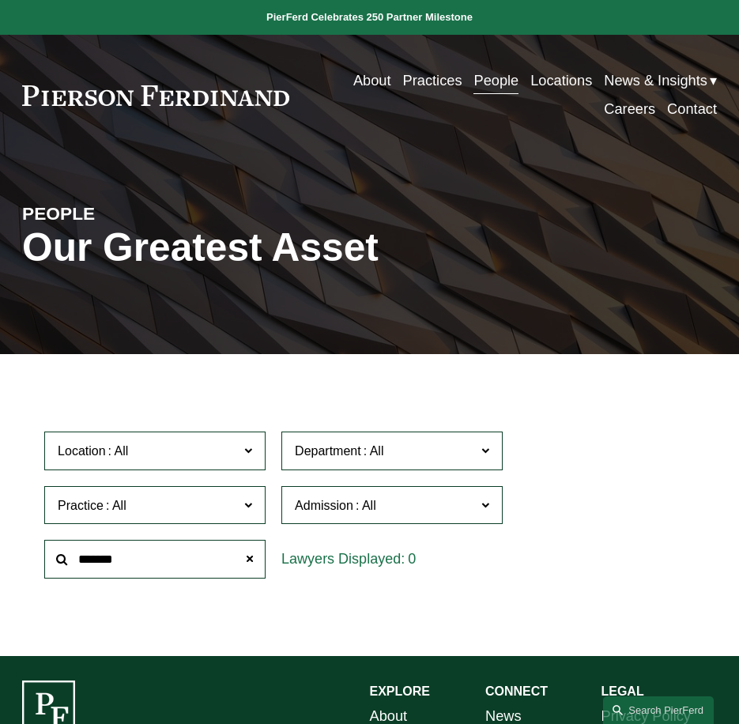
type input "*******"
drag, startPoint x: 132, startPoint y: 572, endPoint x: 73, endPoint y: 565, distance: 59.6
click at [73, 565] on input "*******" at bounding box center [154, 559] width 221 height 39
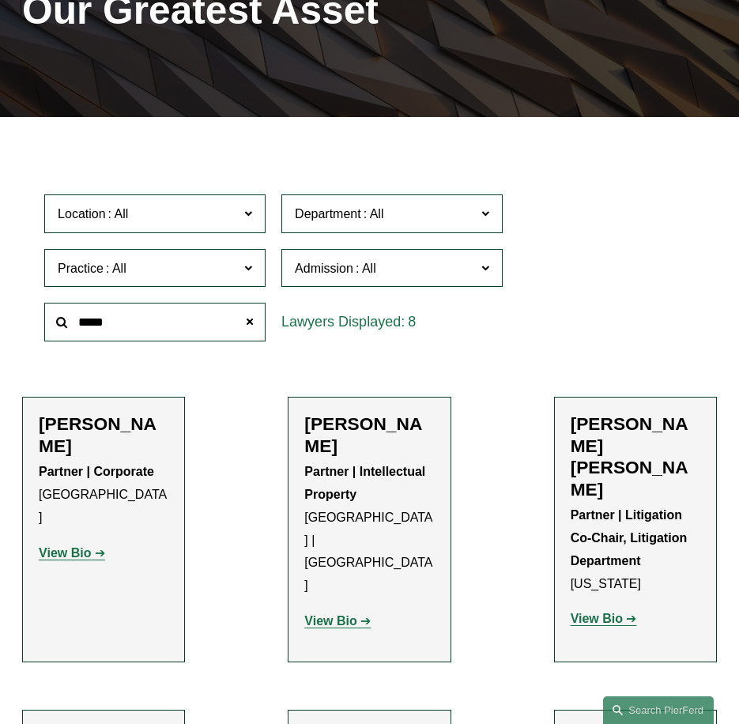
scroll to position [711, 0]
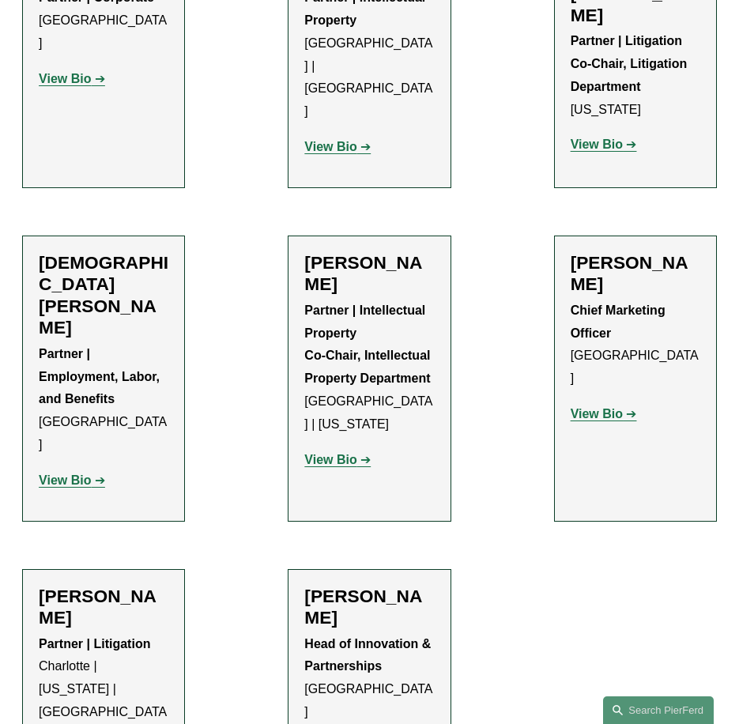
type input "*****"
click at [335, 453] on strong "View Bio" at bounding box center [330, 459] width 52 height 13
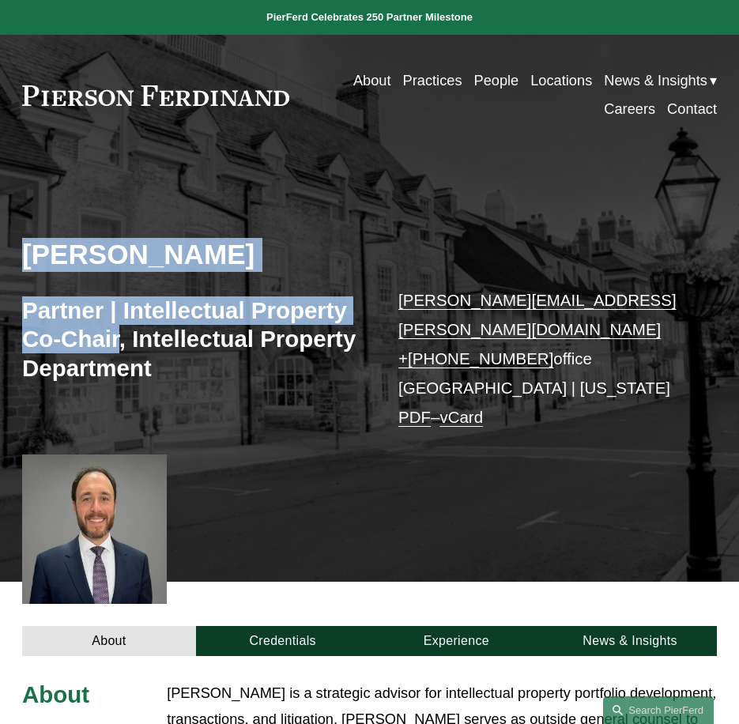
drag, startPoint x: 25, startPoint y: 255, endPoint x: 119, endPoint y: 335, distance: 124.0
click at [119, 335] on div "Christopher R. Kinkade Partner | Intellectual Property Co-Chair, Intellectual P…" at bounding box center [369, 379] width 739 height 403
copy div "Christopher R. Kinkade Partner | Intellectual Property Co-Chair"
click at [428, 462] on div "Christopher R. Kinkade Partner | Intellectual Property Co-Chair, Intellectual P…" at bounding box center [369, 379] width 739 height 403
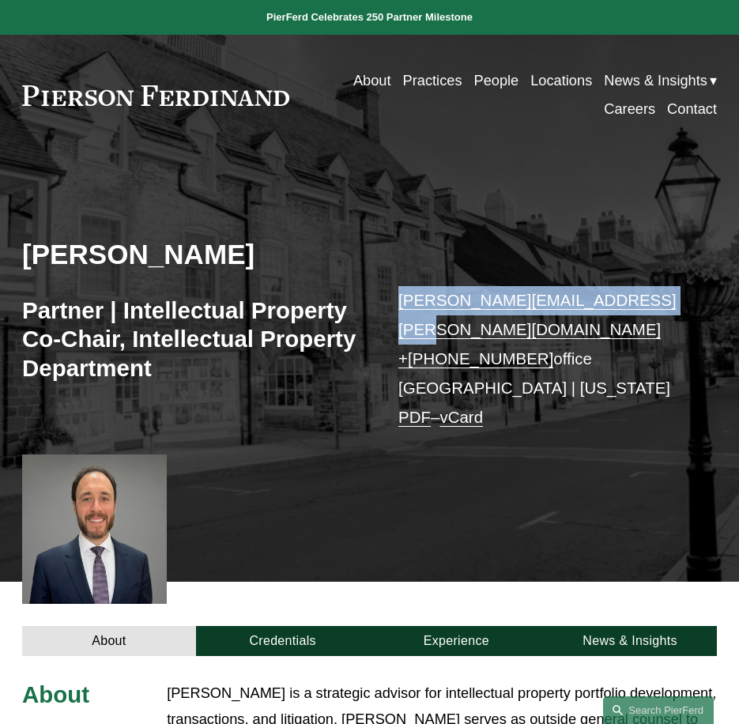
drag, startPoint x: 668, startPoint y: 300, endPoint x: 402, endPoint y: 301, distance: 266.4
click at [402, 301] on p "christopher.kinkade@pierferd.com + 1.640.444.3749 office Princeton | New York P…" at bounding box center [542, 358] width 289 height 145
copy link "christopher.kinkade@pierferd.com"
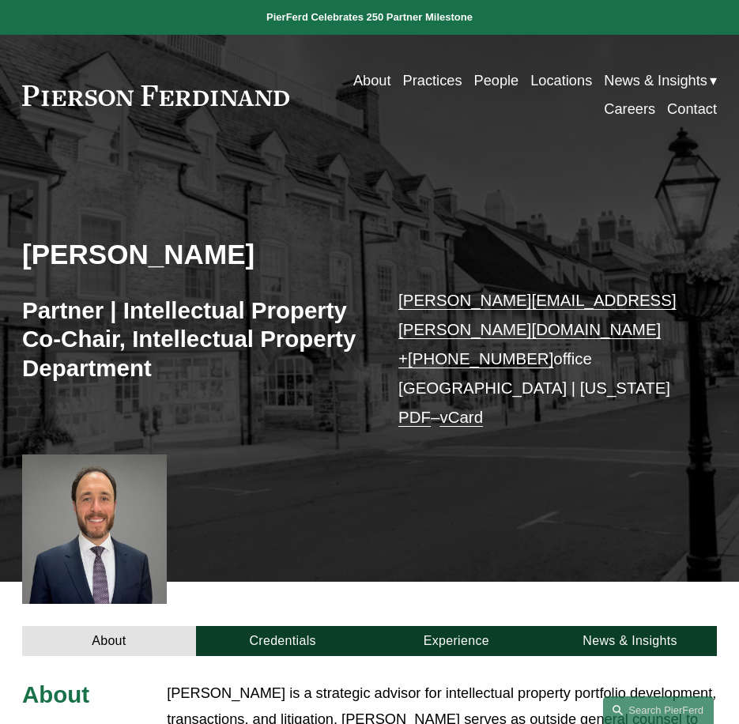
click at [443, 547] on div "Christopher R. Kinkade Partner | Intellectual Property Co-Chair, Intellectual P…" at bounding box center [369, 379] width 739 height 403
click at [488, 85] on link "People" at bounding box center [496, 80] width 45 height 28
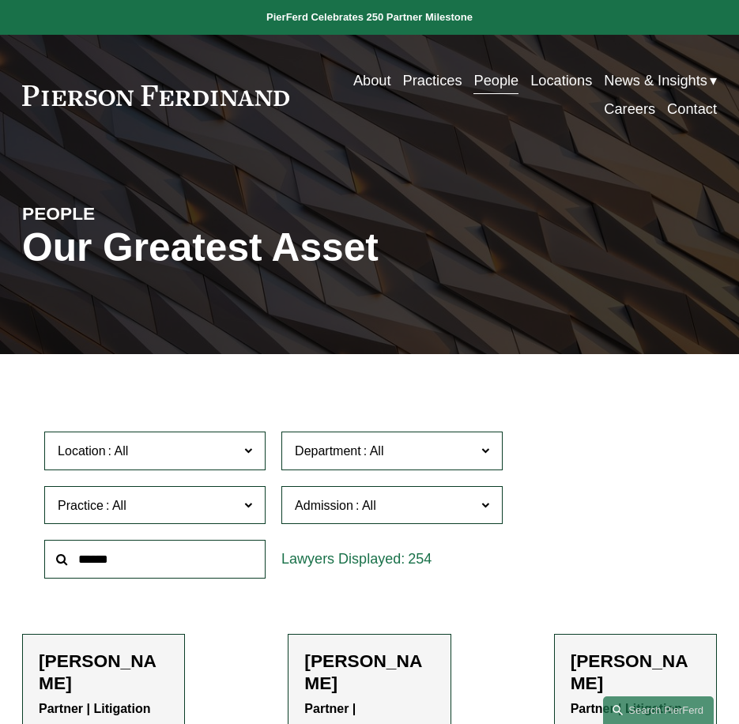
click at [144, 562] on input "text" at bounding box center [154, 559] width 221 height 39
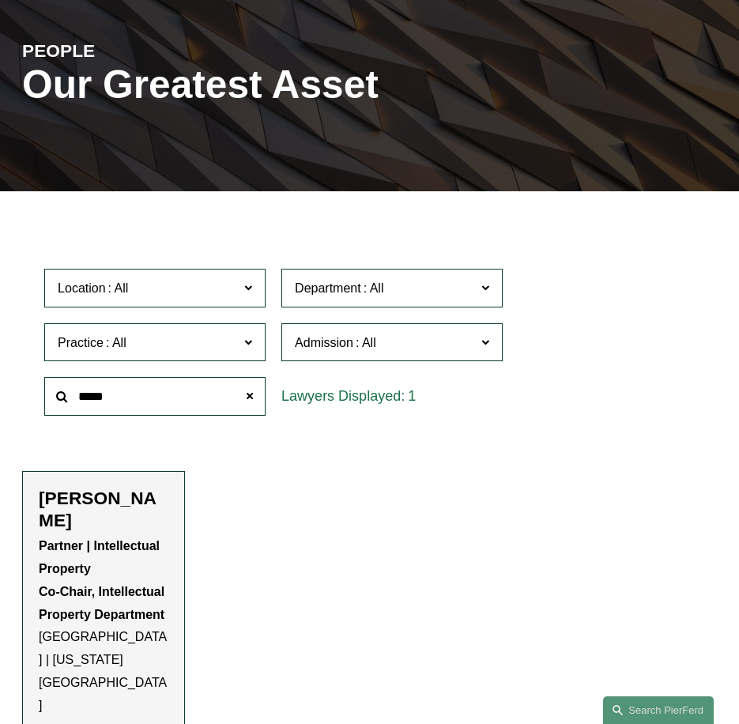
scroll to position [237, 0]
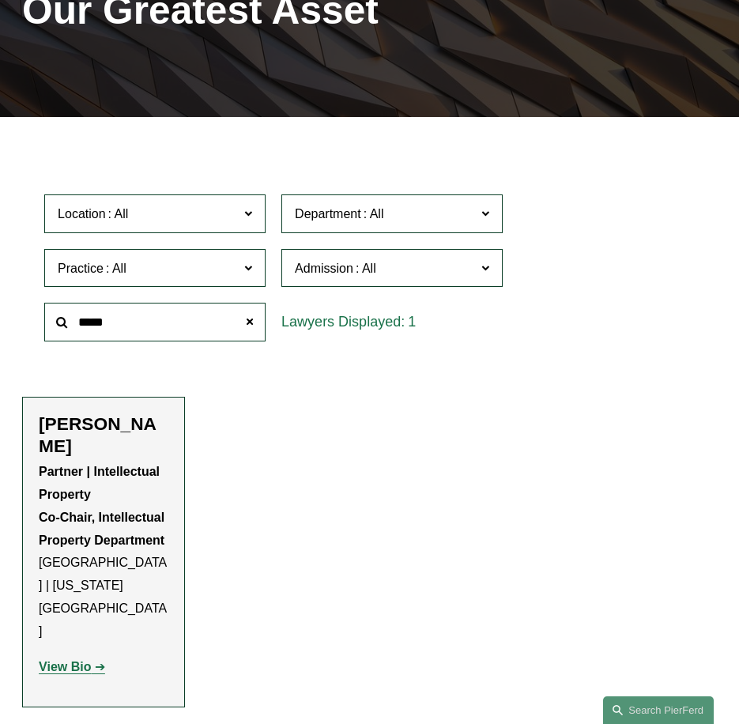
type input "*****"
click at [83, 660] on strong "View Bio" at bounding box center [65, 666] width 52 height 13
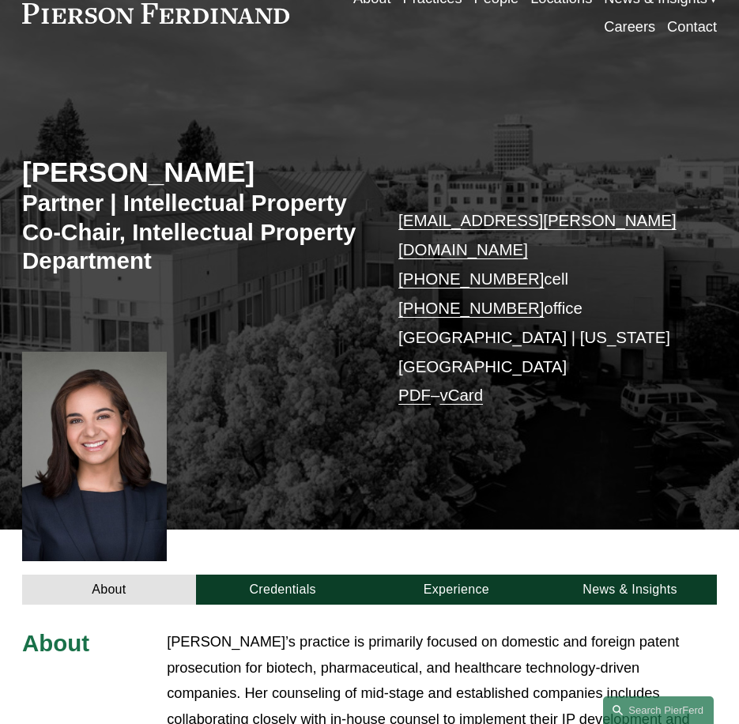
scroll to position [79, 0]
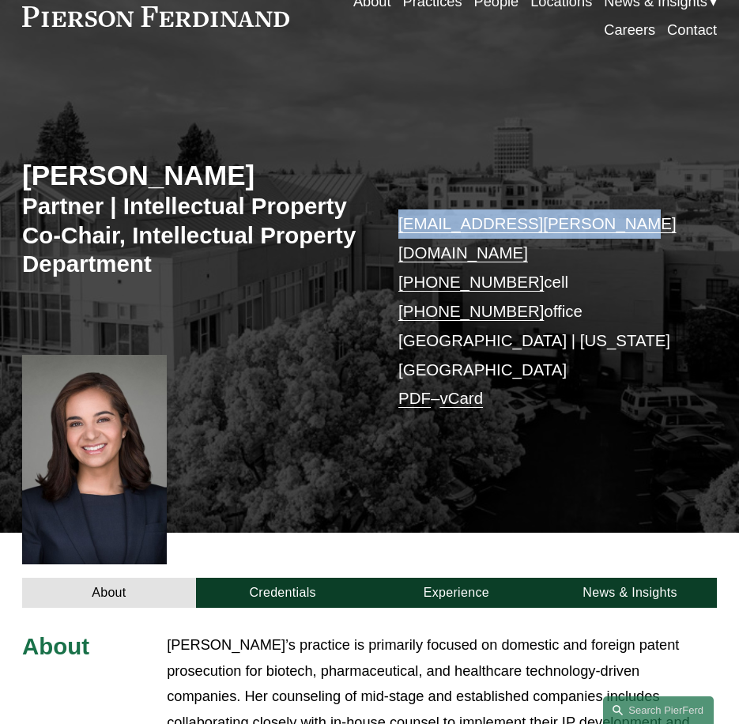
drag, startPoint x: 629, startPoint y: 224, endPoint x: 402, endPoint y: 219, distance: 226.9
click at [402, 219] on p "naira.simmons@pierferd.com +1.516.241.3990 cell +1.516.408.2096 office Palo Alt…" at bounding box center [542, 311] width 289 height 204
copy link "naira.simmons@pierferd.com"
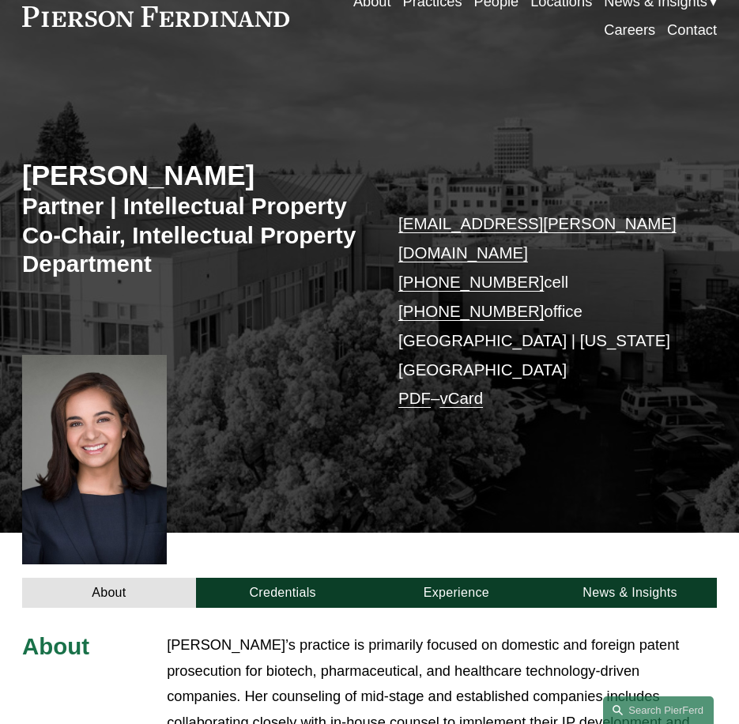
click at [432, 416] on div "Naira Simmons Partner | Intellectual Property Co-Chair, Intellectual Property D…" at bounding box center [369, 316] width 739 height 434
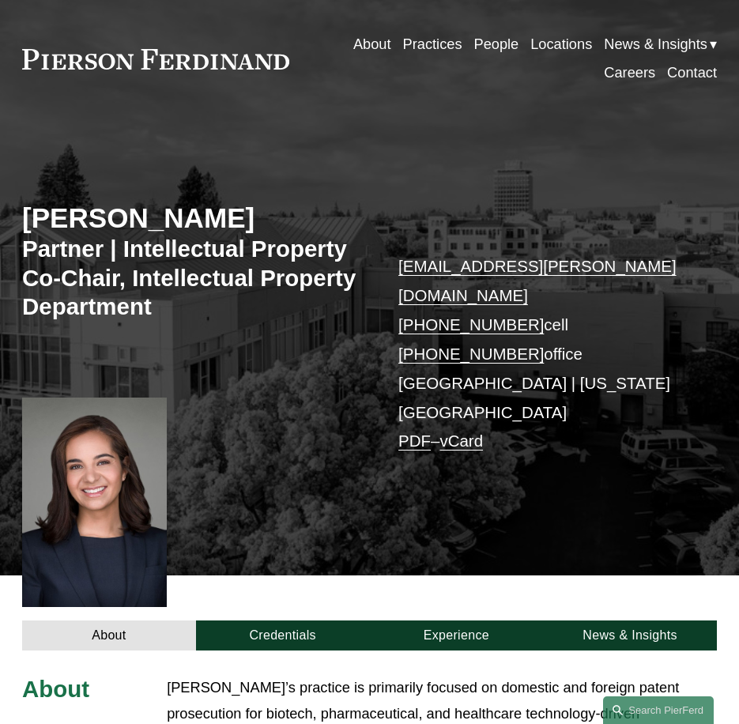
scroll to position [0, 0]
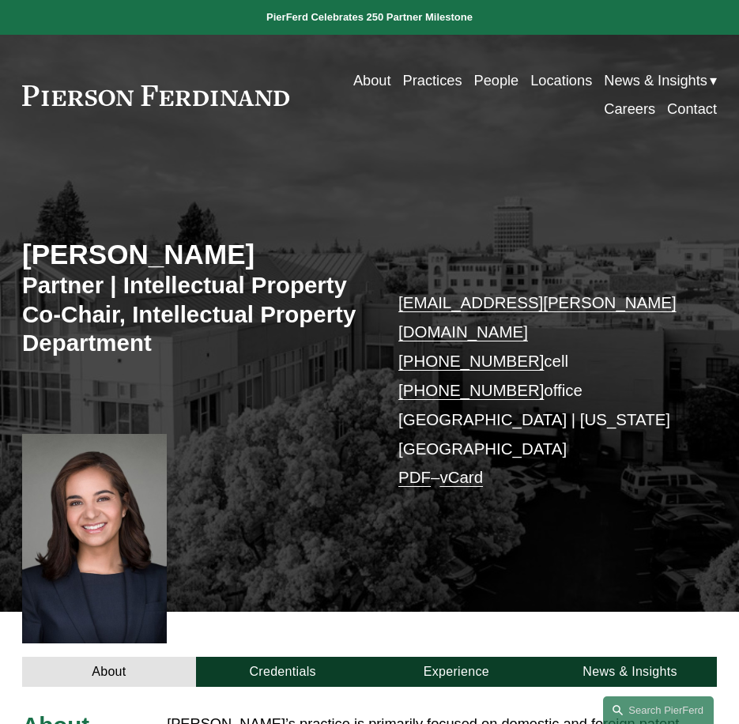
click at [499, 73] on link "People" at bounding box center [496, 80] width 45 height 28
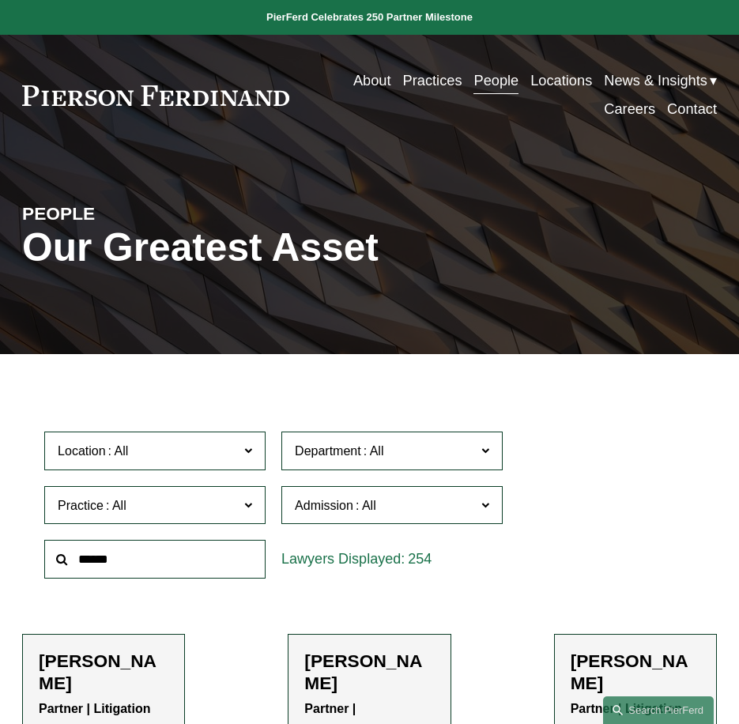
click at [98, 572] on input "text" at bounding box center [154, 559] width 221 height 39
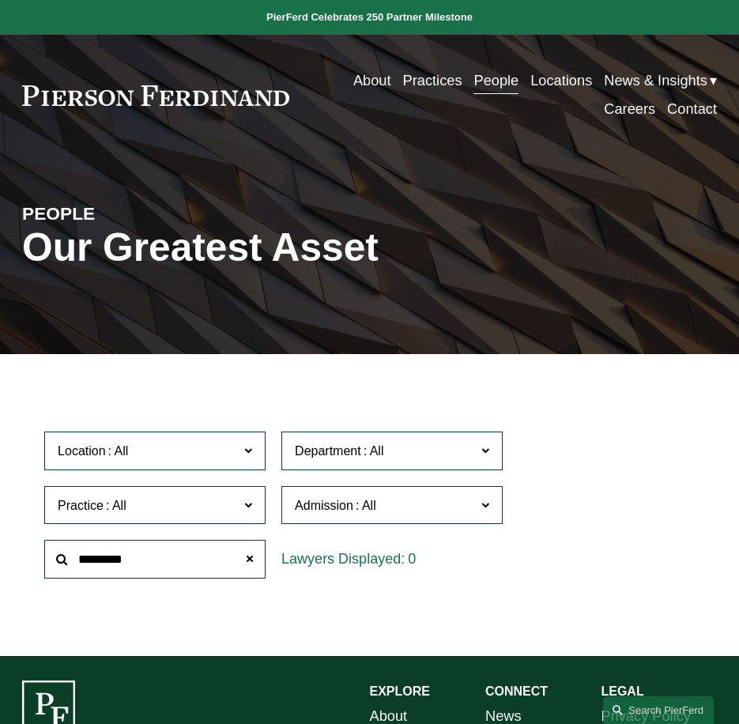
drag, startPoint x: 161, startPoint y: 568, endPoint x: 105, endPoint y: 564, distance: 56.2
click at [105, 564] on input "*********" at bounding box center [154, 559] width 221 height 39
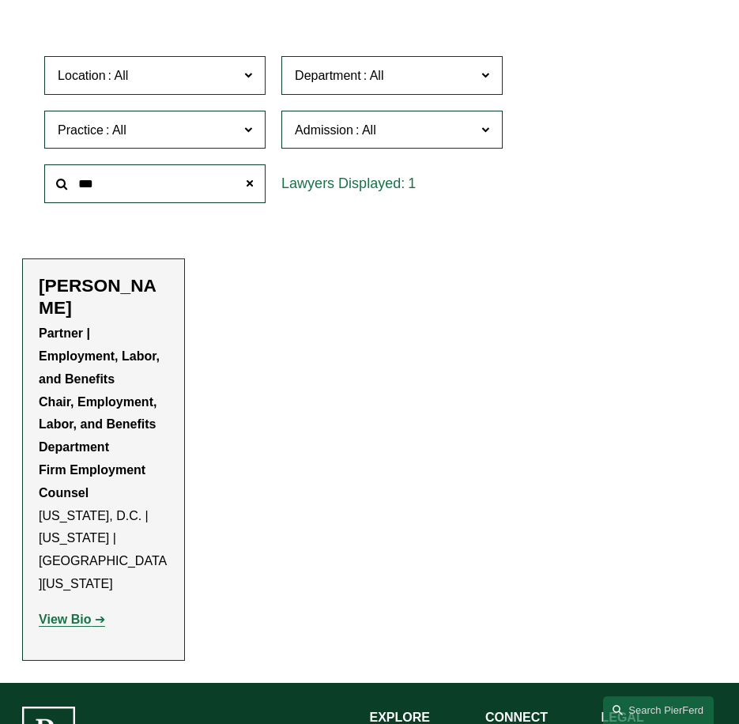
scroll to position [545, 0]
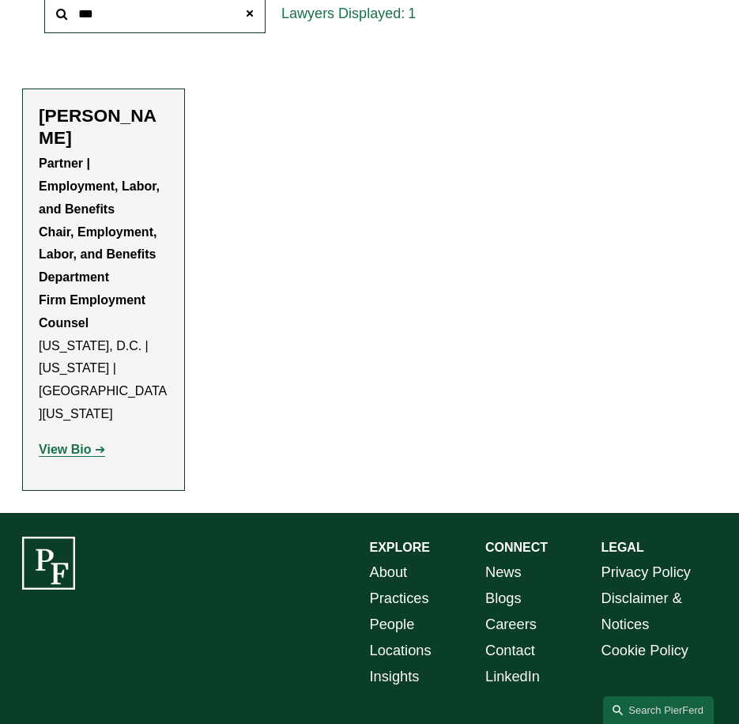
type input "***"
click at [77, 443] on strong "View Bio" at bounding box center [65, 449] width 52 height 13
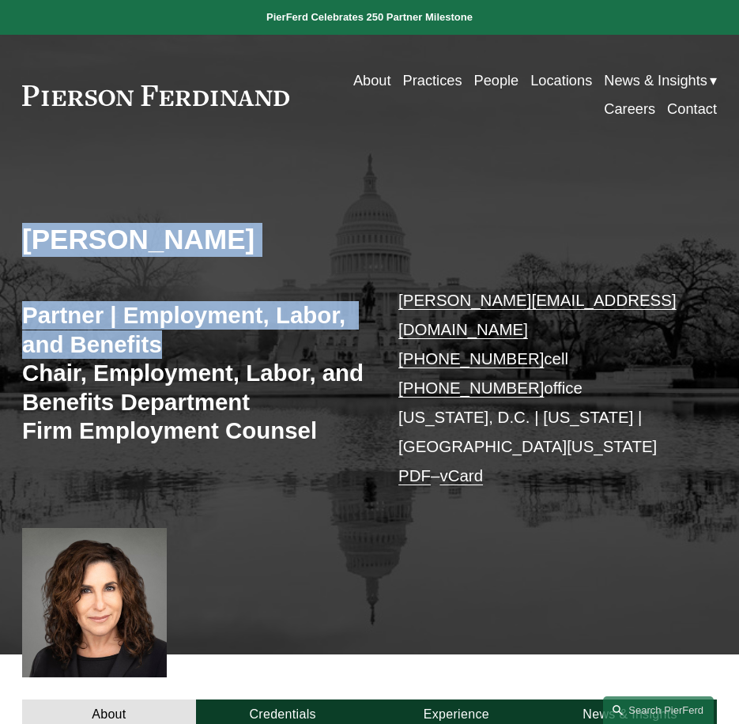
drag, startPoint x: 24, startPoint y: 240, endPoint x: 167, endPoint y: 329, distance: 168.3
click at [167, 329] on div "[PERSON_NAME] Partner | Employment, Labor, and Benefits Chair, Employment, Labo…" at bounding box center [369, 416] width 739 height 477
copy div "[PERSON_NAME] Partner | Employment, Labor, and Benefits"
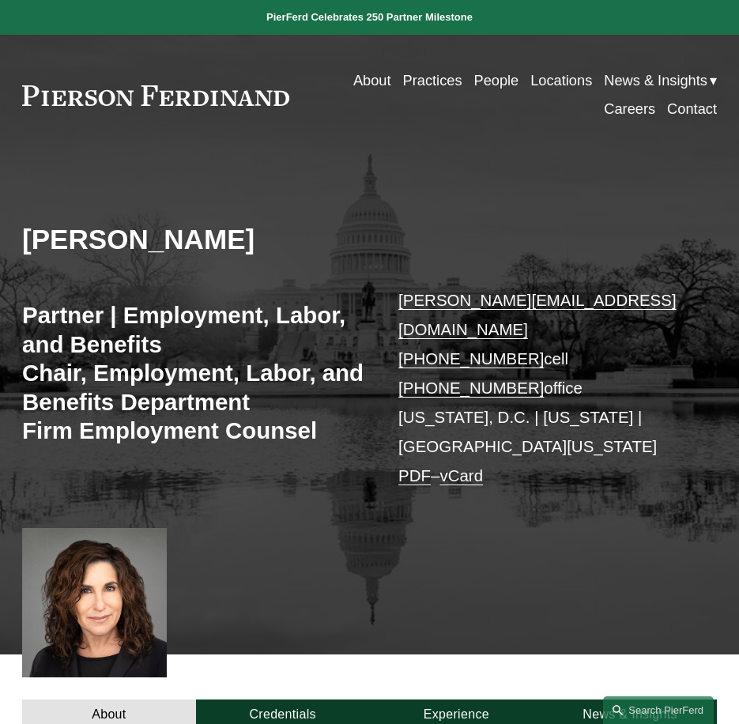
click at [577, 440] on p "[PERSON_NAME][EMAIL_ADDRESS][DOMAIN_NAME] [PHONE_NUMBER] cell [PHONE_NUMBER] of…" at bounding box center [542, 388] width 289 height 204
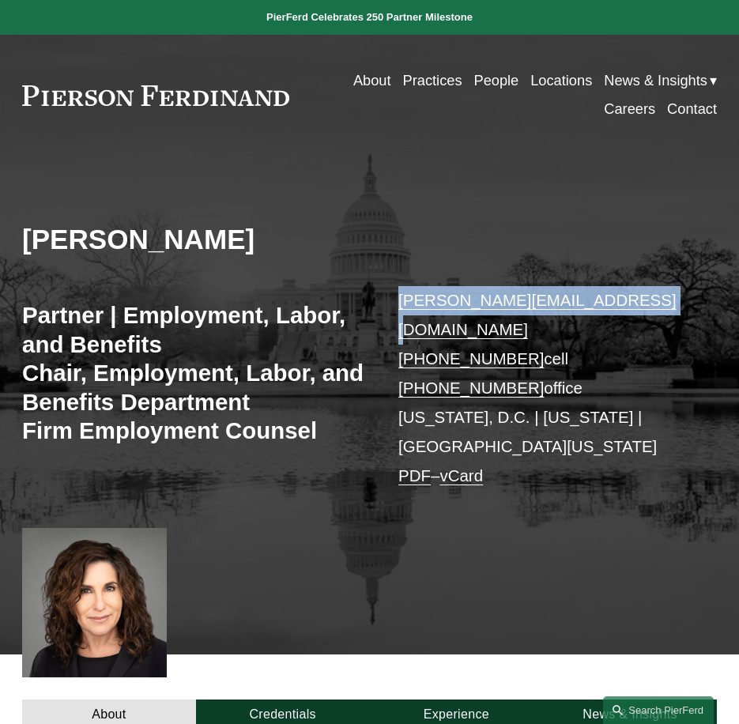
drag, startPoint x: 643, startPoint y: 305, endPoint x: 398, endPoint y: 304, distance: 245.9
click at [398, 304] on div "[PERSON_NAME] Partner | Employment, Labor, and Benefits Chair, Employment, Labo…" at bounding box center [369, 416] width 739 height 477
copy link "[PERSON_NAME][EMAIL_ADDRESS][DOMAIN_NAME]"
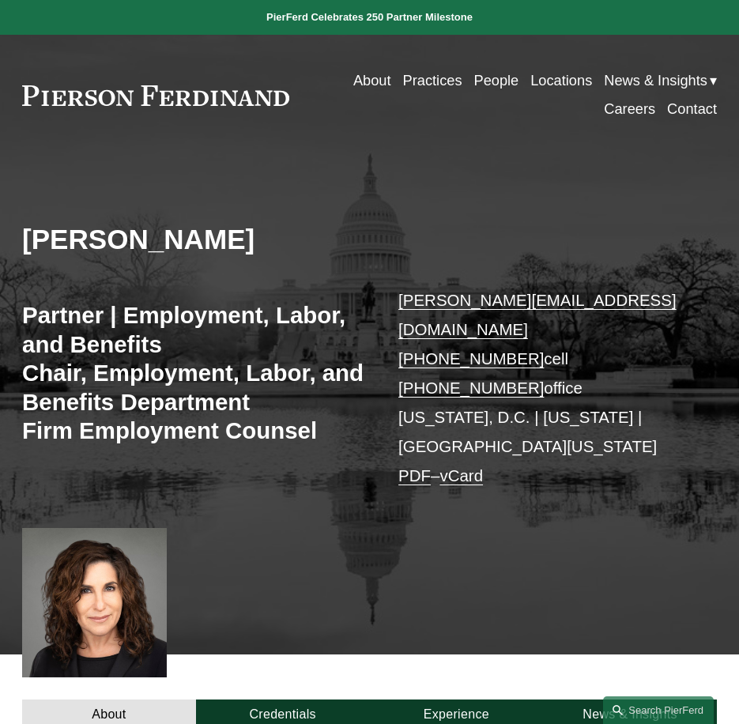
click at [480, 404] on p "[PERSON_NAME][EMAIL_ADDRESS][DOMAIN_NAME] [PHONE_NUMBER] cell [PHONE_NUMBER] of…" at bounding box center [542, 388] width 289 height 204
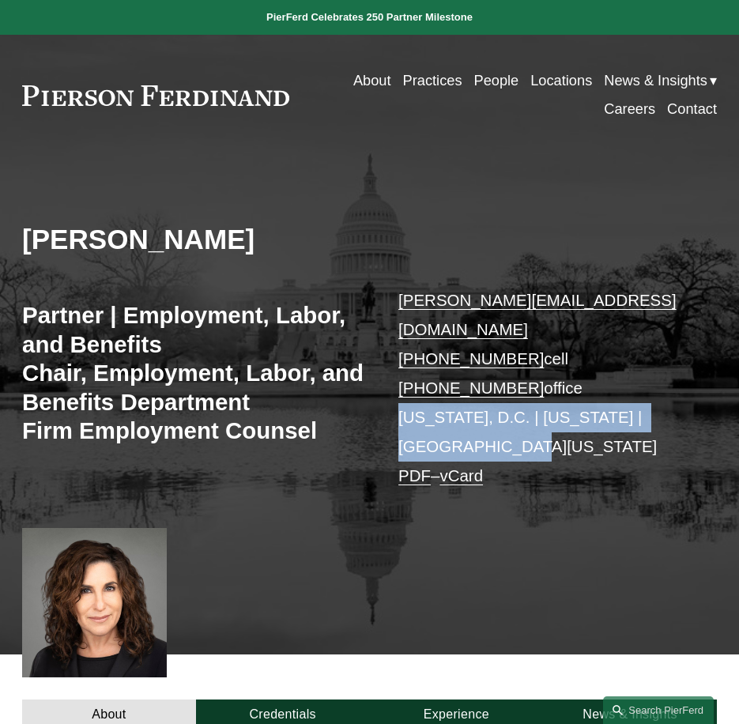
drag, startPoint x: 399, startPoint y: 390, endPoint x: 463, endPoint y: 417, distance: 69.4
click at [463, 417] on p "[PERSON_NAME][EMAIL_ADDRESS][DOMAIN_NAME] [PHONE_NUMBER] cell [PHONE_NUMBER] of…" at bounding box center [542, 388] width 289 height 204
copy p "[US_STATE], D.C. | [US_STATE] | [GEOGRAPHIC_DATA][US_STATE]"
